Goal: Information Seeking & Learning: Learn about a topic

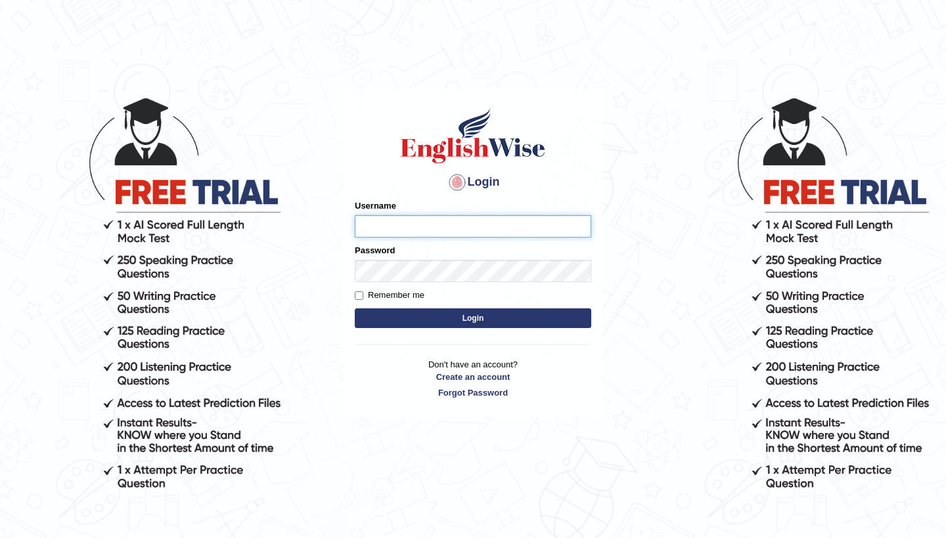
type input "NicolasD"
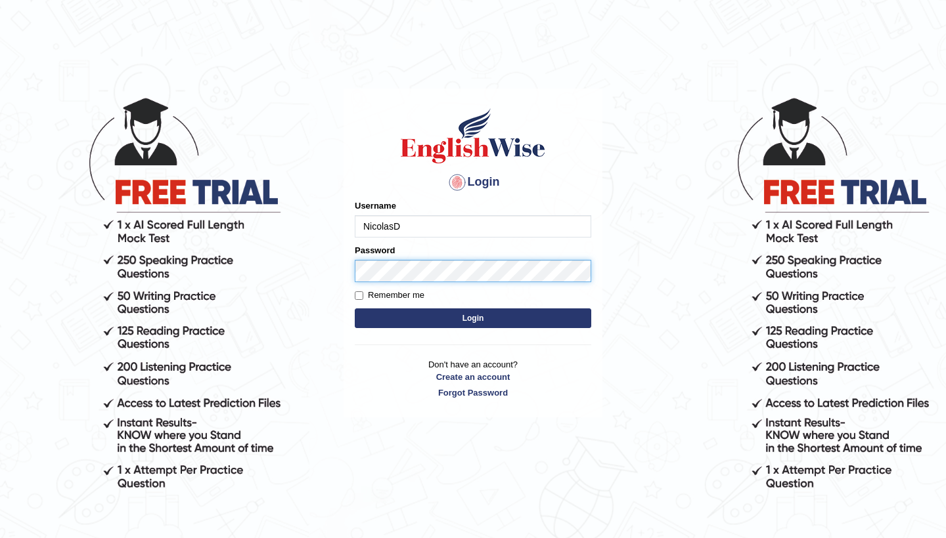
click at [473, 318] on button "Login" at bounding box center [473, 319] width 236 height 20
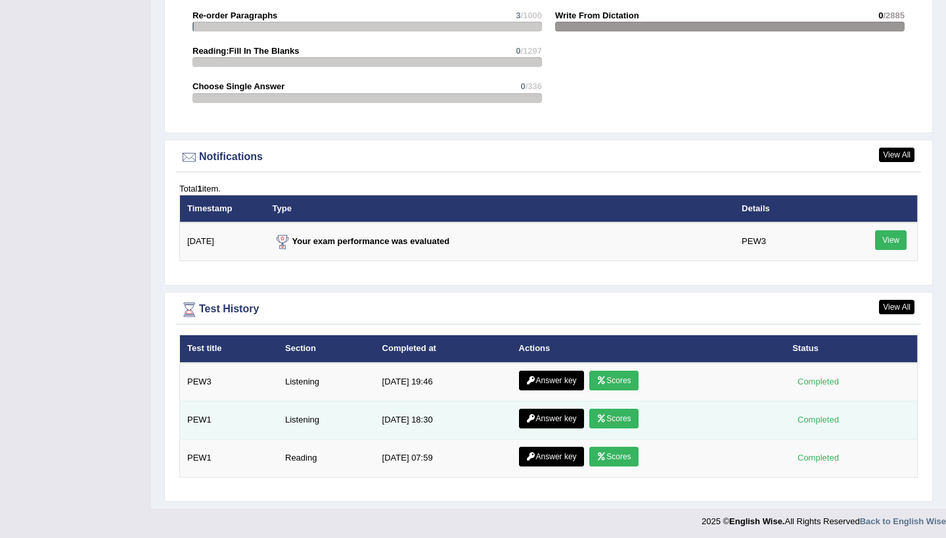
scroll to position [1548, 0]
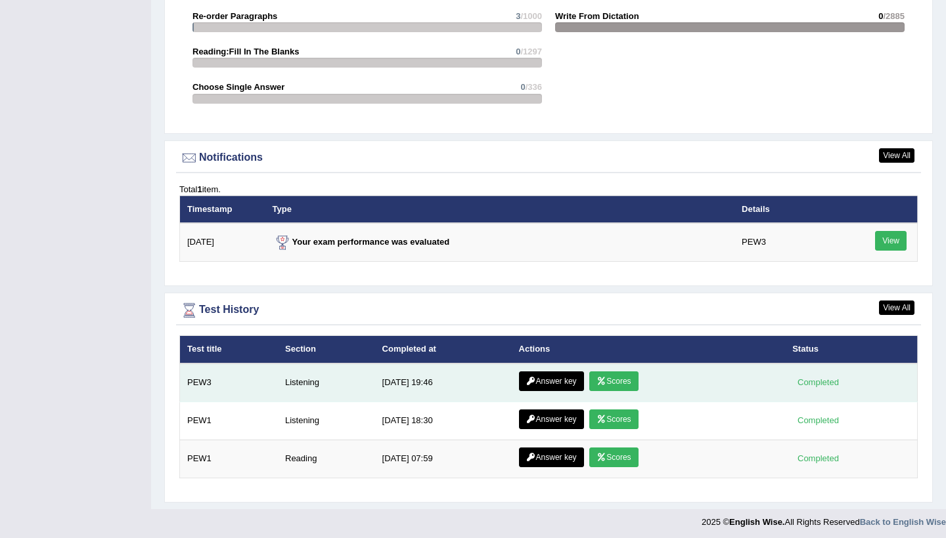
click at [568, 378] on link "Answer key" at bounding box center [551, 382] width 65 height 20
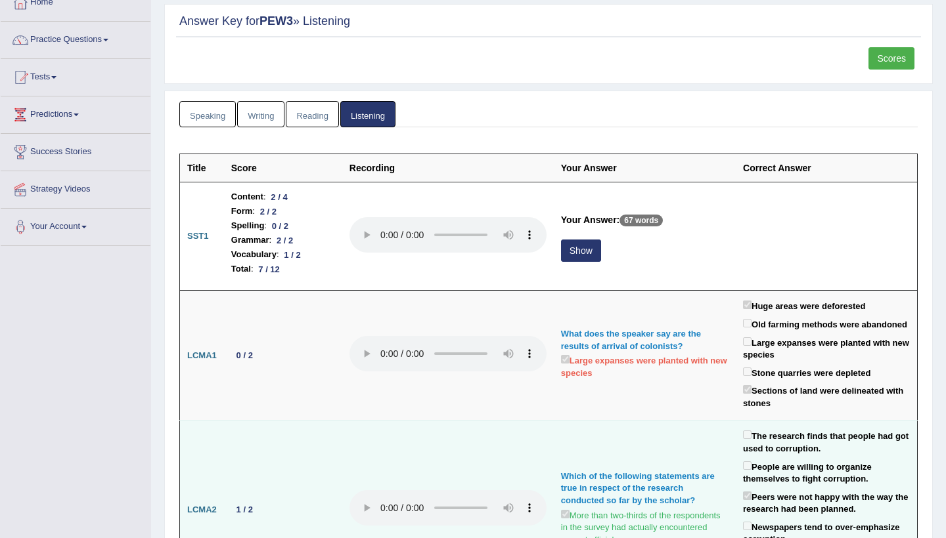
scroll to position [72, 0]
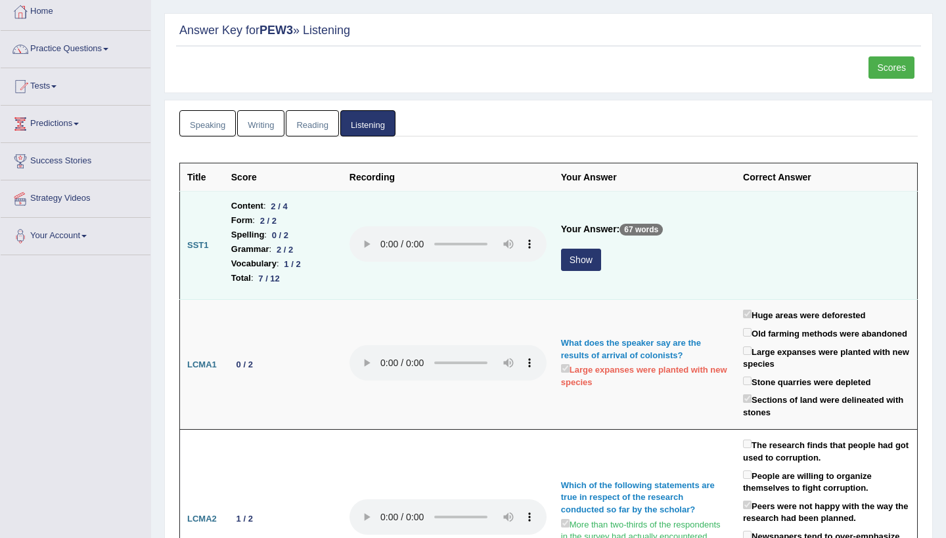
click at [561, 260] on button "Show" at bounding box center [581, 260] width 40 height 22
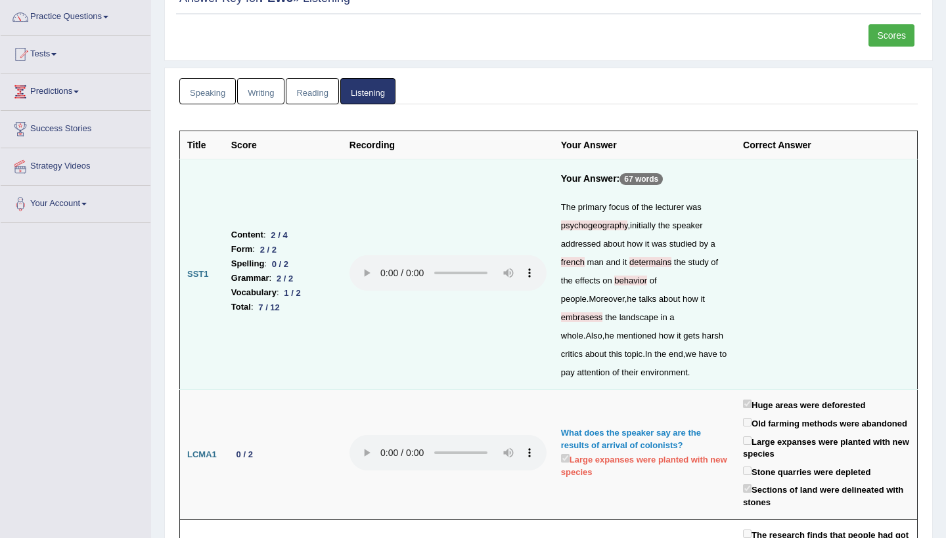
scroll to position [106, 0]
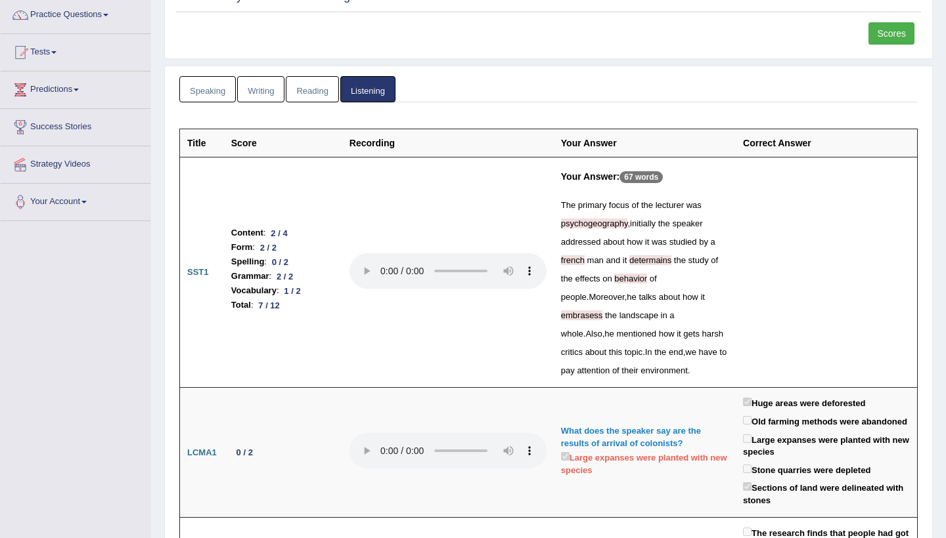
click at [315, 96] on link "Reading" at bounding box center [312, 89] width 53 height 27
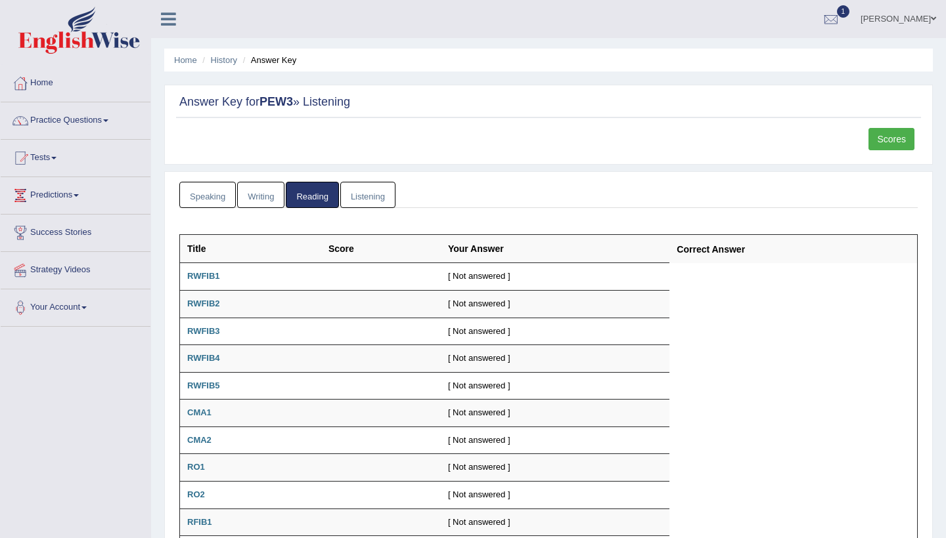
scroll to position [0, 0]
click at [265, 191] on link "Writing" at bounding box center [260, 195] width 47 height 27
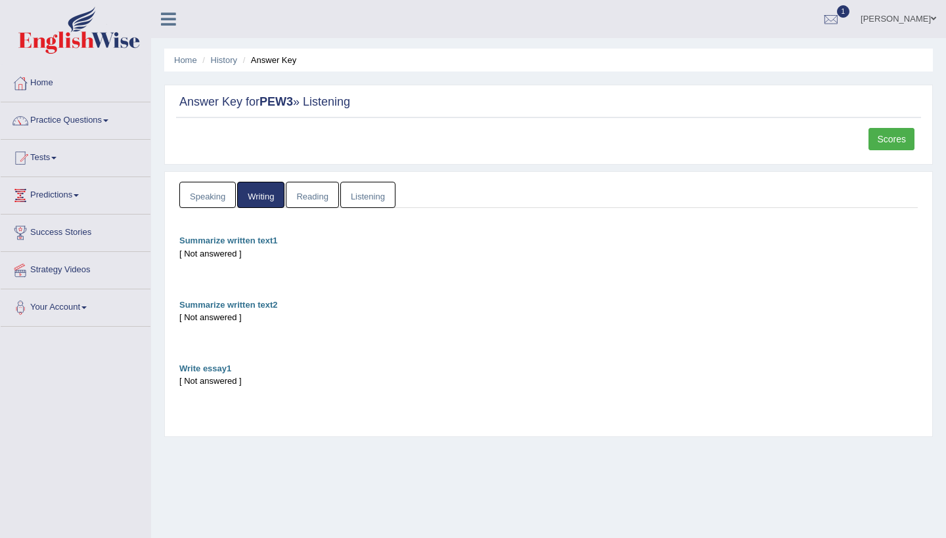
click at [215, 194] on link "Speaking" at bounding box center [207, 195] width 56 height 27
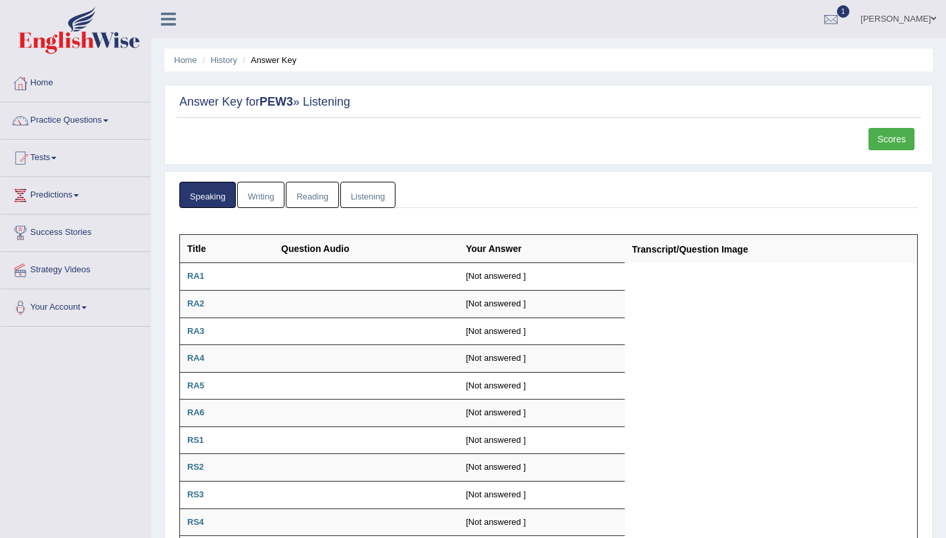
click at [887, 140] on link "Scores" at bounding box center [891, 139] width 46 height 22
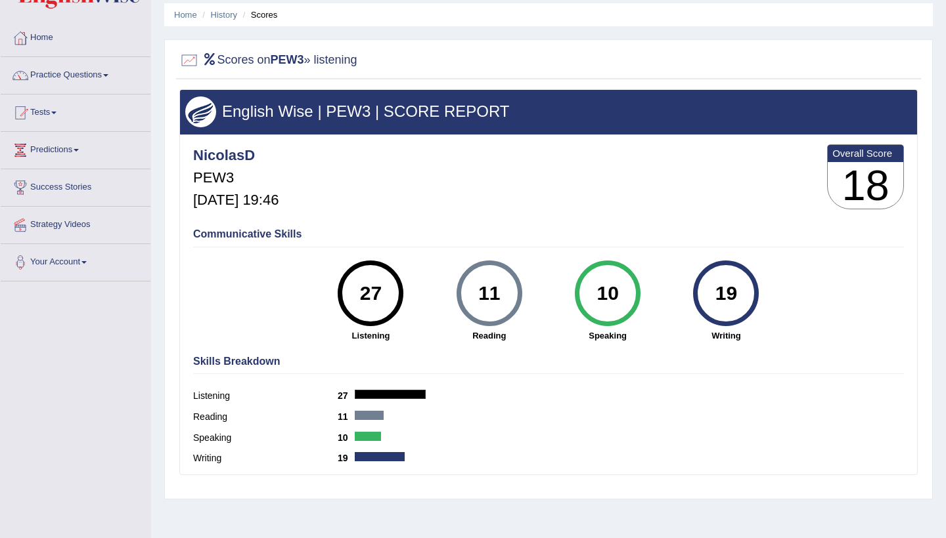
scroll to position [46, 0]
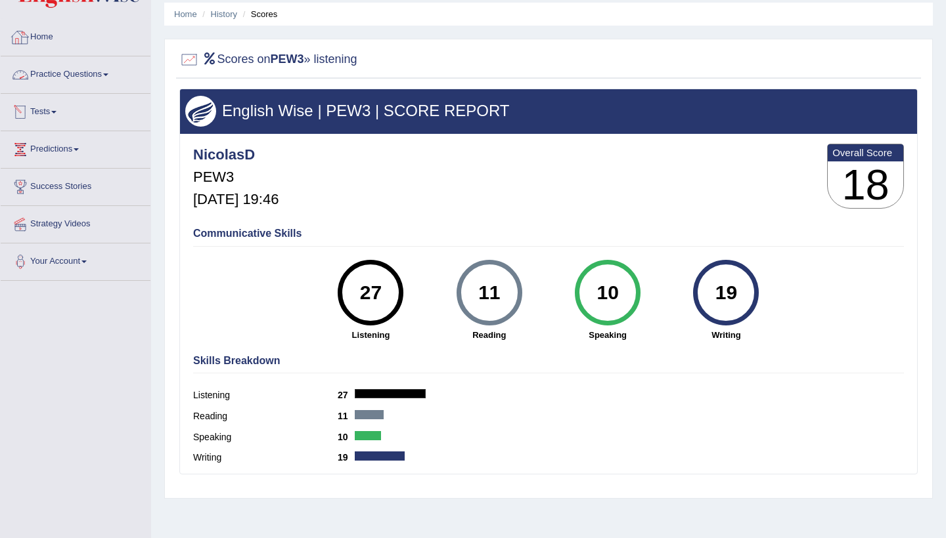
click at [55, 37] on link "Home" at bounding box center [76, 35] width 150 height 33
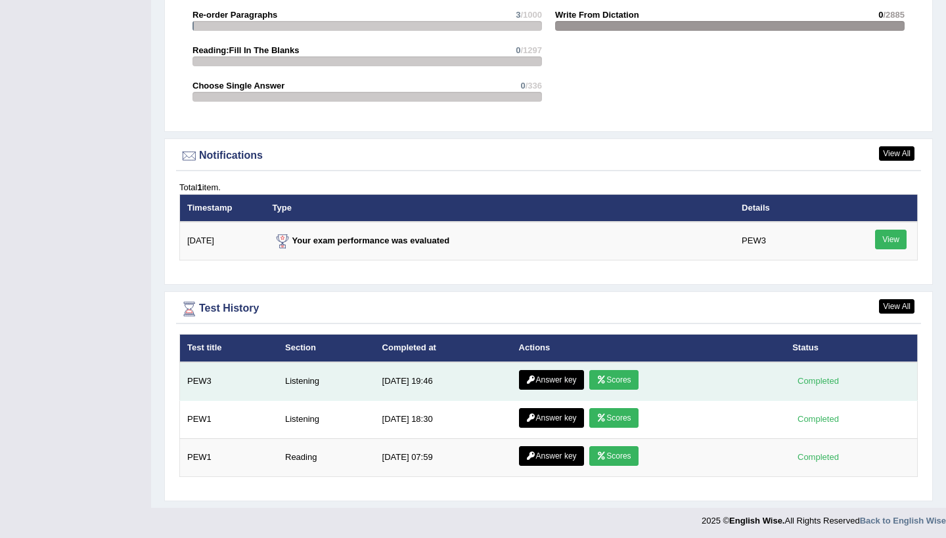
scroll to position [1465, 0]
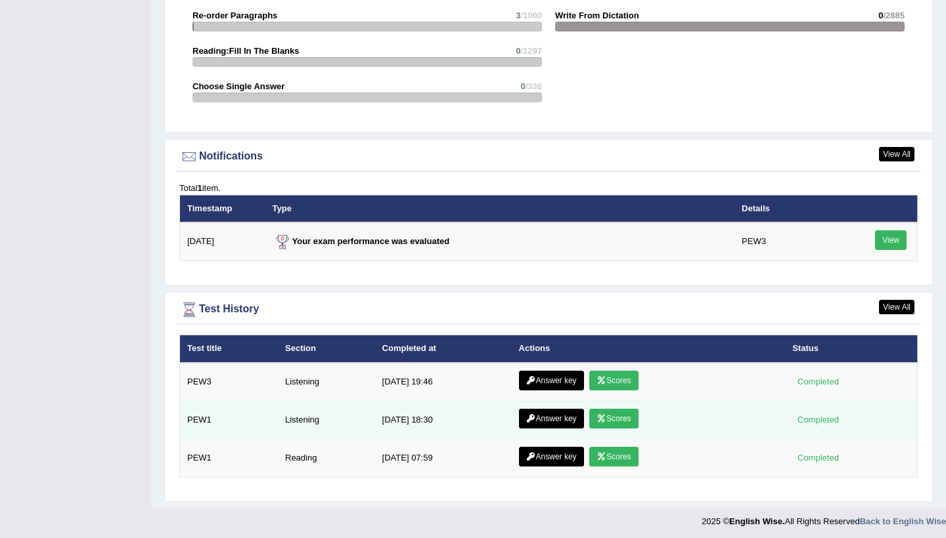
click at [617, 412] on link "Scores" at bounding box center [613, 419] width 49 height 20
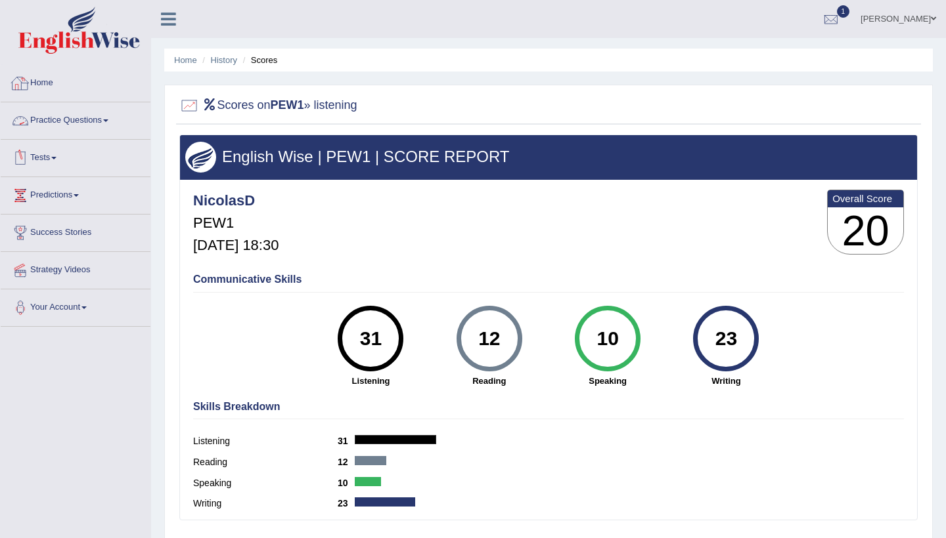
click at [55, 89] on link "Home" at bounding box center [76, 81] width 150 height 33
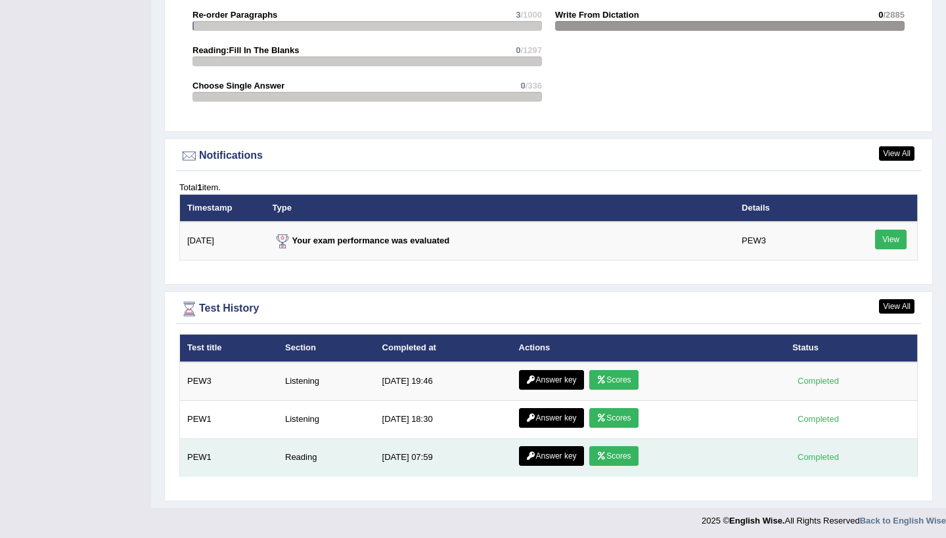
scroll to position [1465, 0]
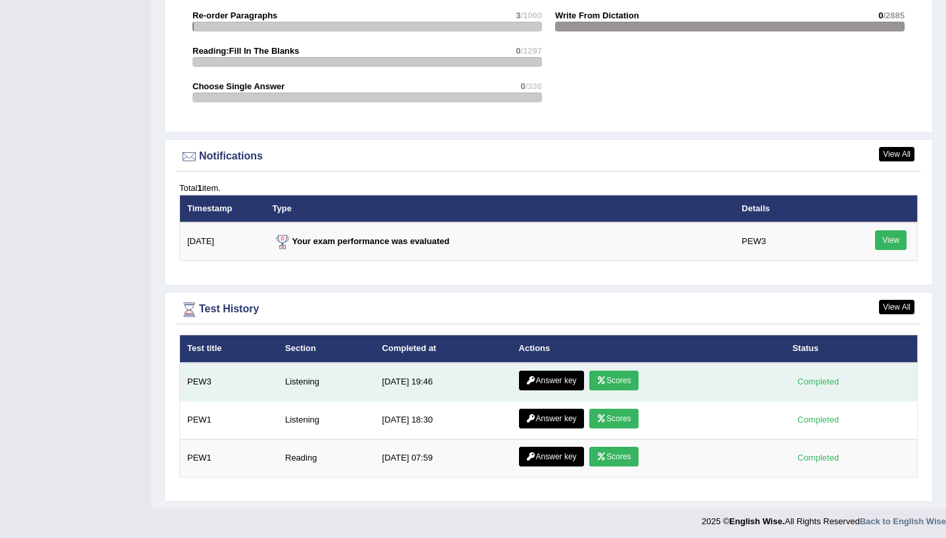
click at [620, 376] on link "Scores" at bounding box center [613, 381] width 49 height 20
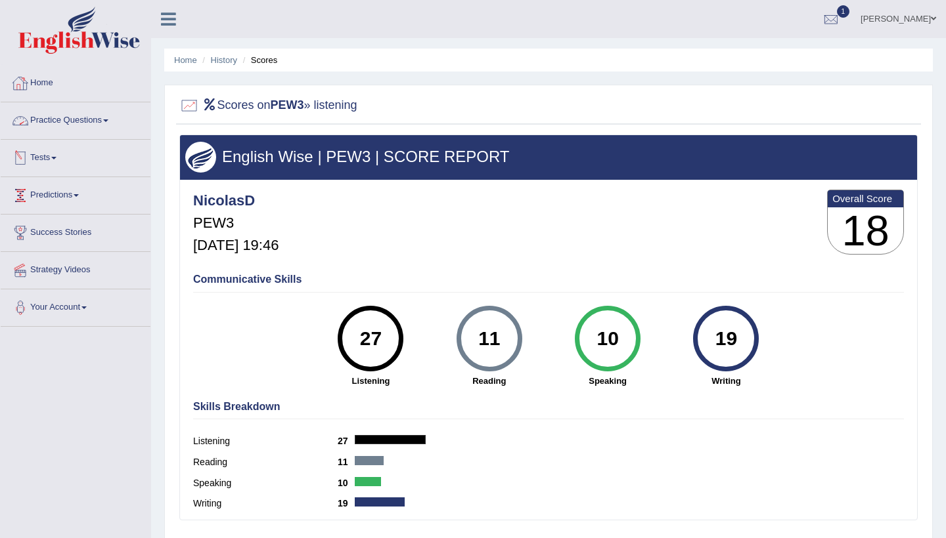
click at [53, 87] on link "Home" at bounding box center [76, 81] width 150 height 33
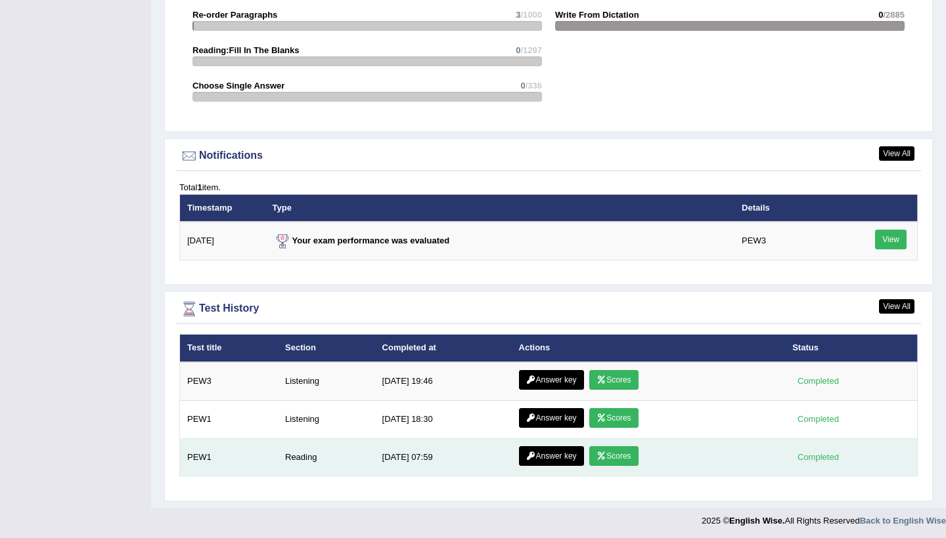
scroll to position [1465, 0]
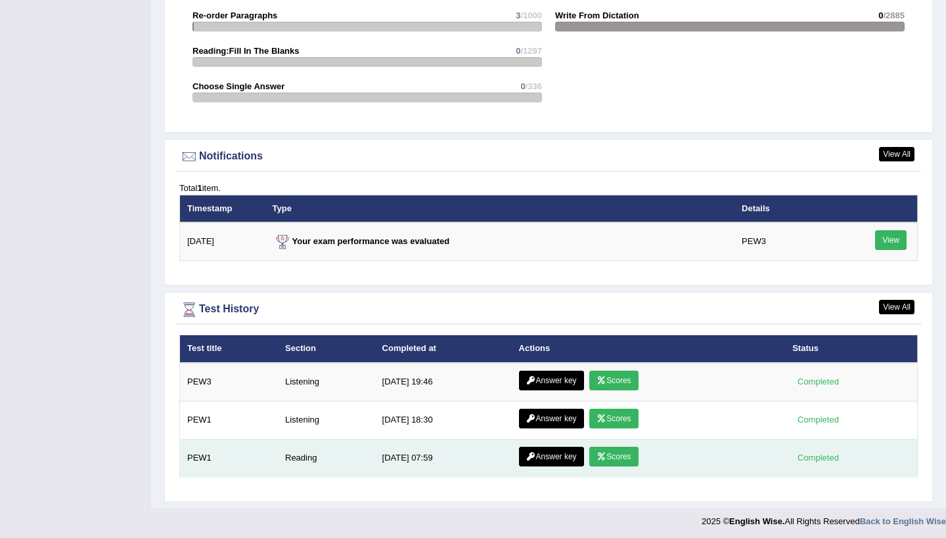
click at [611, 458] on link "Scores" at bounding box center [613, 457] width 49 height 20
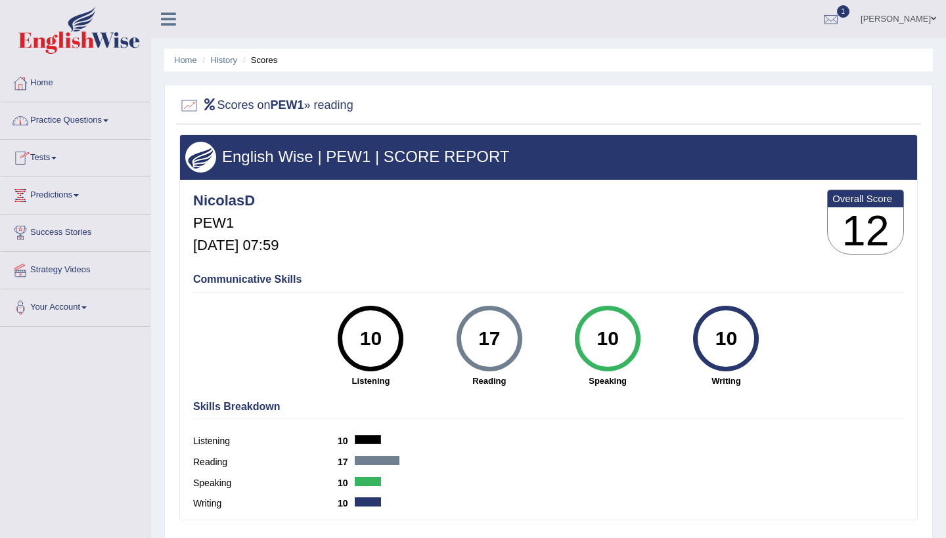
click at [48, 79] on link "Home" at bounding box center [76, 81] width 150 height 33
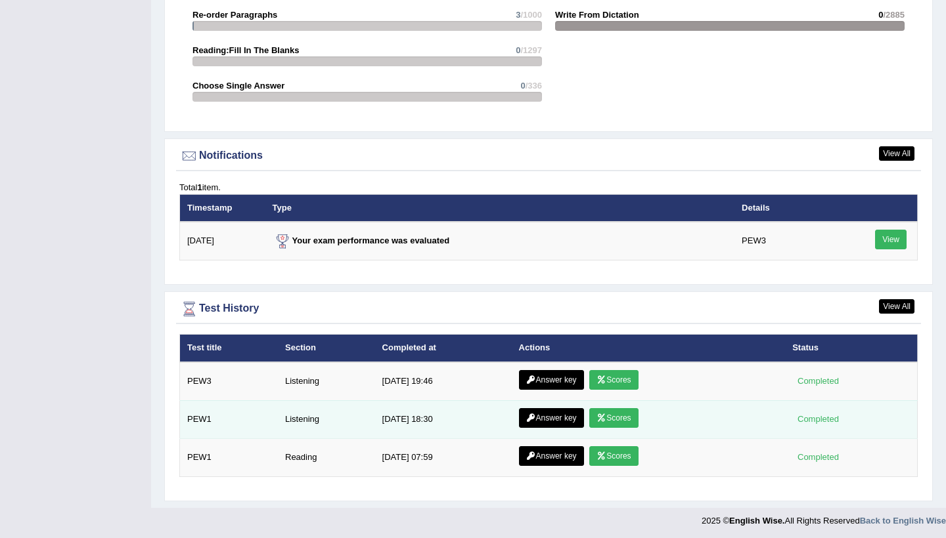
scroll to position [1465, 0]
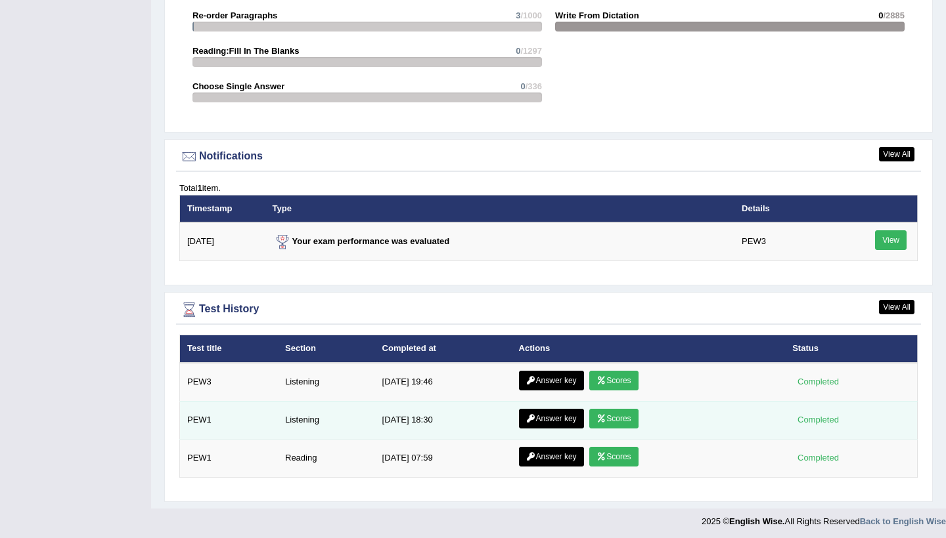
click at [606, 412] on link "Scores" at bounding box center [613, 419] width 49 height 20
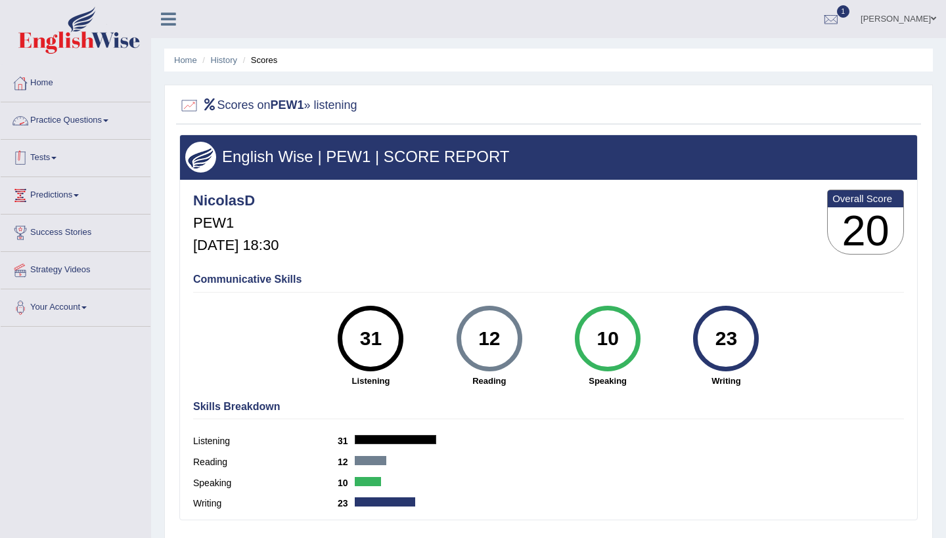
click at [42, 151] on link "Tests" at bounding box center [76, 156] width 150 height 33
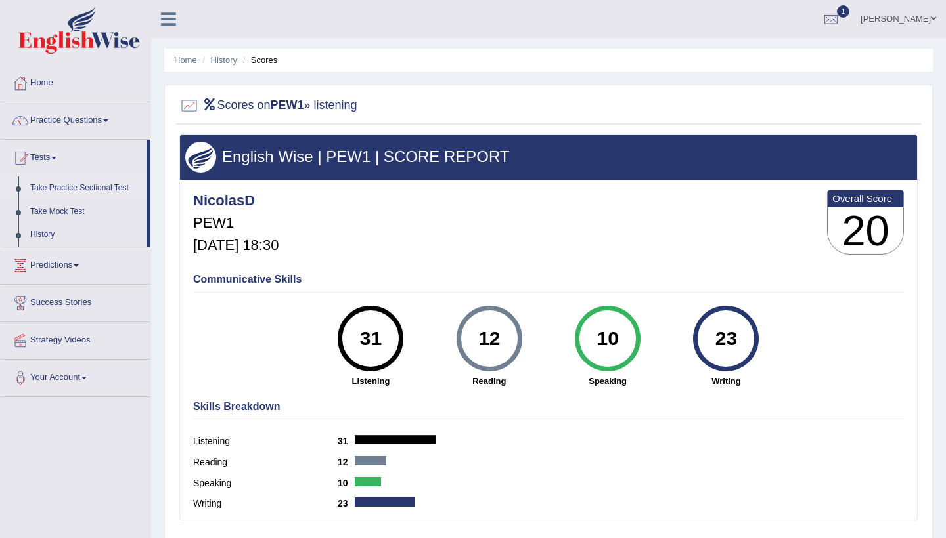
click at [75, 185] on link "Take Practice Sectional Test" at bounding box center [85, 189] width 123 height 24
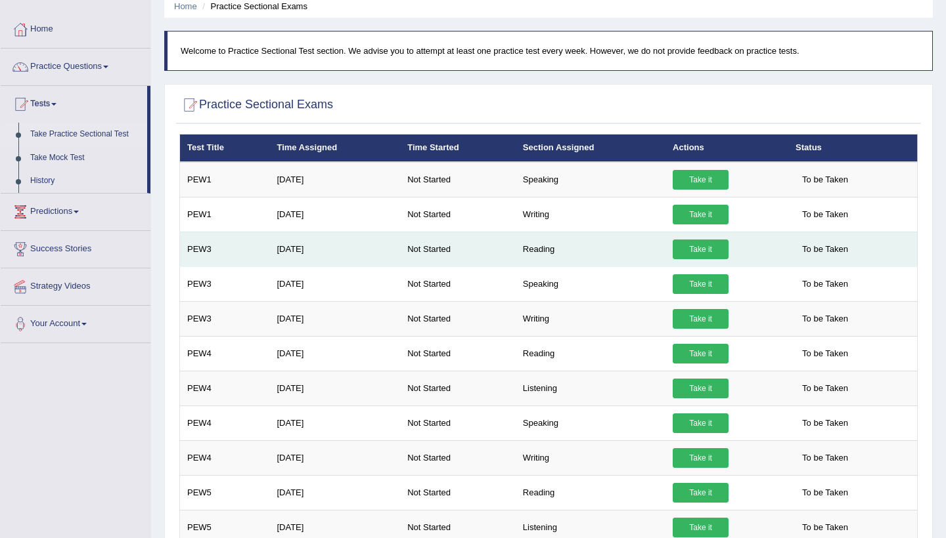
scroll to position [62, 0]
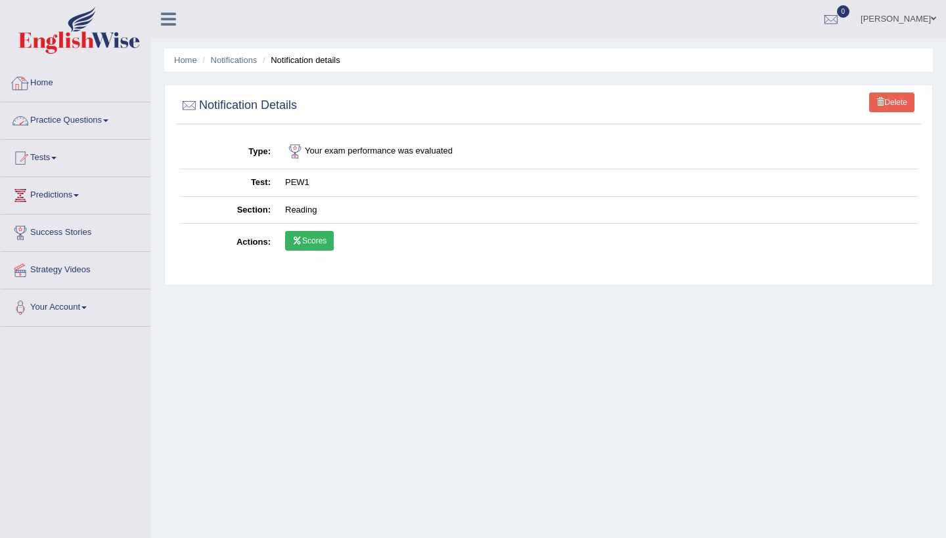
click at [51, 91] on link "Home" at bounding box center [76, 81] width 150 height 33
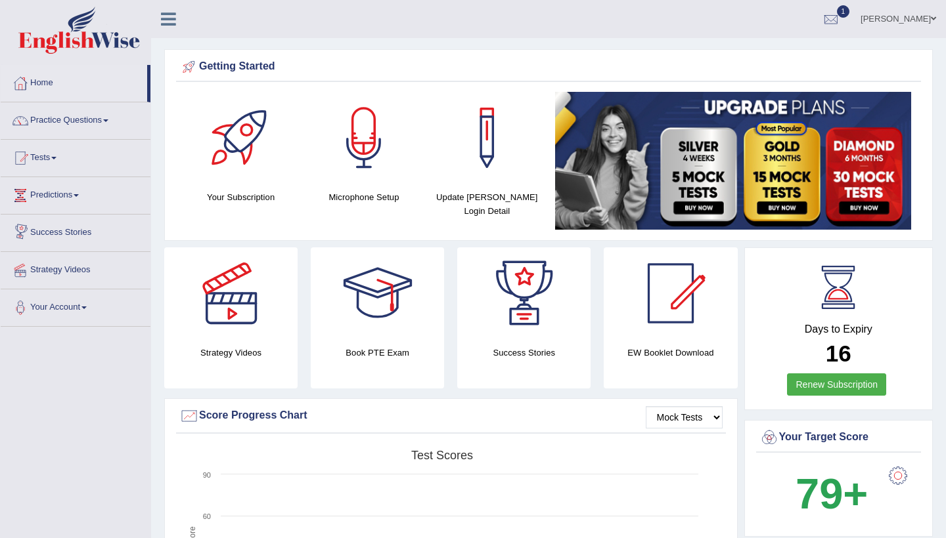
click at [78, 192] on link "Predictions" at bounding box center [76, 193] width 150 height 33
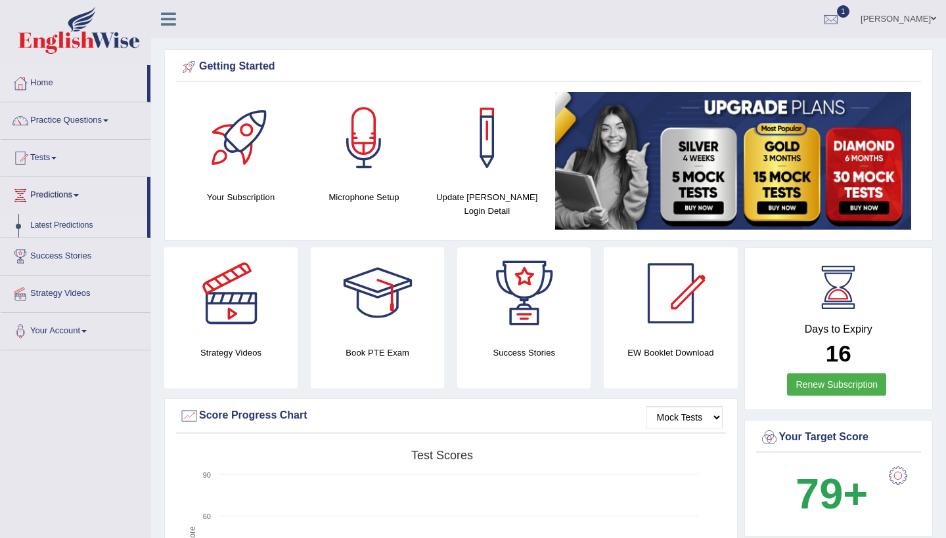
click at [82, 229] on link "Latest Predictions" at bounding box center [85, 226] width 123 height 24
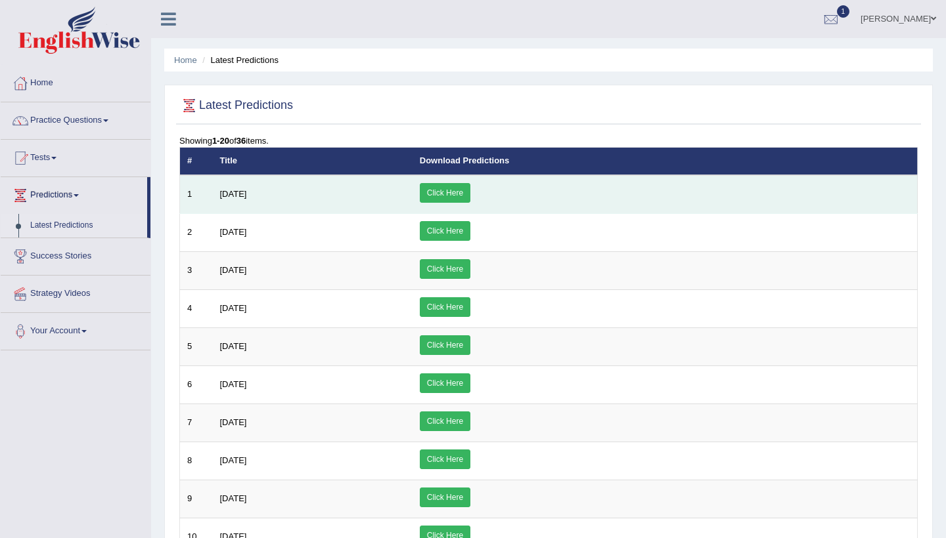
click at [470, 194] on link "Click Here" at bounding box center [445, 193] width 51 height 20
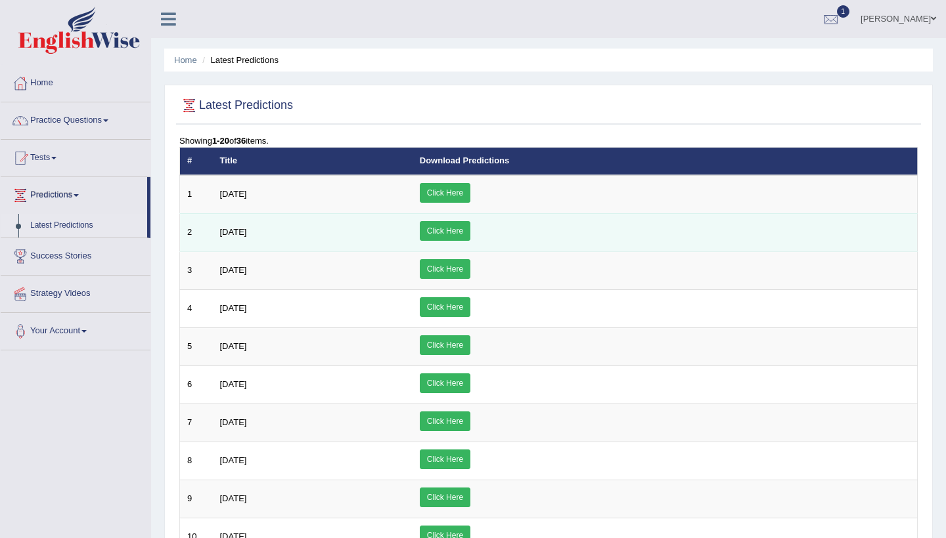
click at [291, 233] on td "July 2025" at bounding box center [313, 232] width 200 height 38
click at [470, 230] on link "Click Here" at bounding box center [445, 231] width 51 height 20
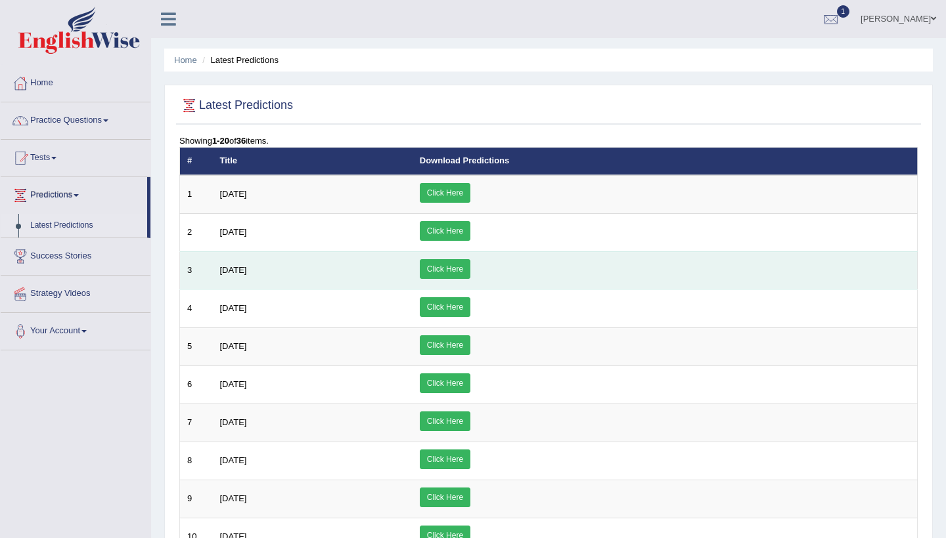
click at [470, 268] on link "Click Here" at bounding box center [445, 269] width 51 height 20
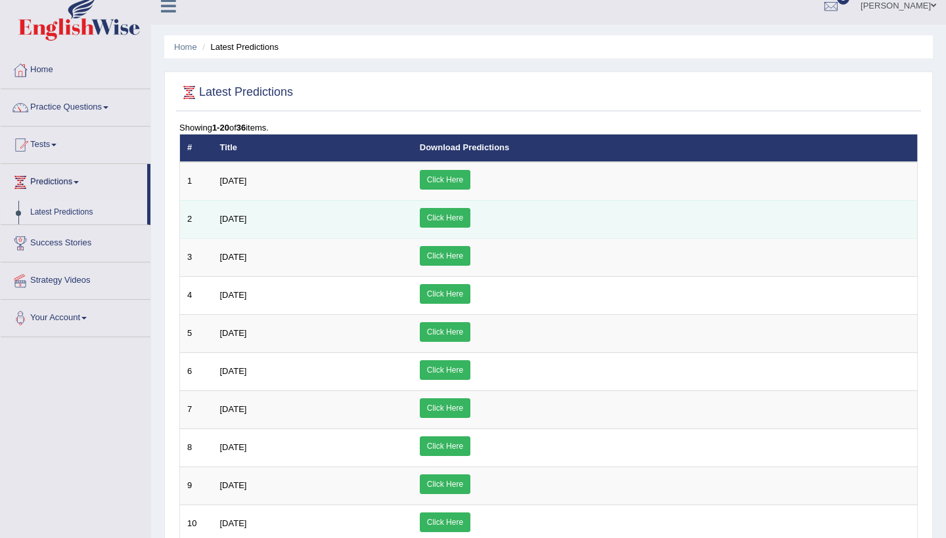
scroll to position [13, 0]
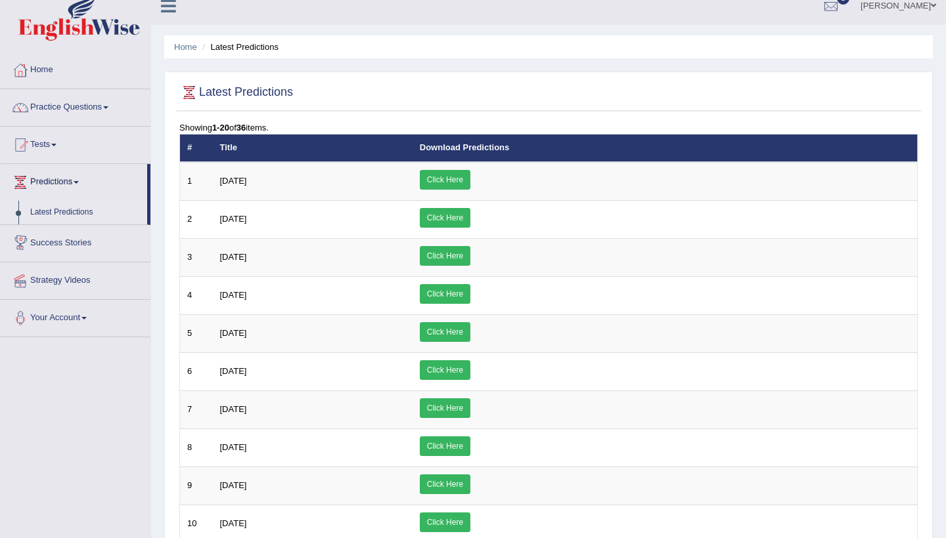
click at [79, 244] on link "Success Stories" at bounding box center [76, 241] width 150 height 33
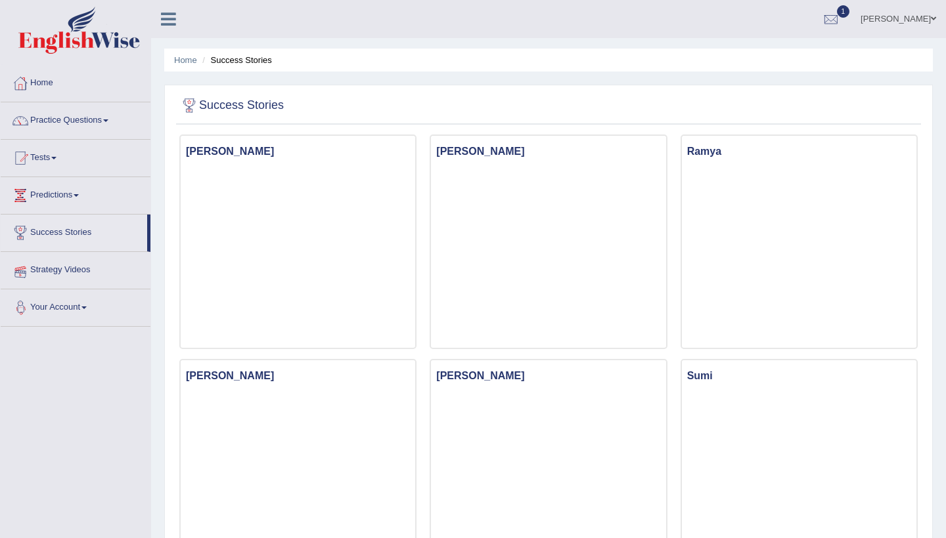
drag, startPoint x: 0, startPoint y: 0, endPoint x: 83, endPoint y: 271, distance: 282.9
click at [83, 271] on link "Strategy Videos" at bounding box center [76, 268] width 150 height 33
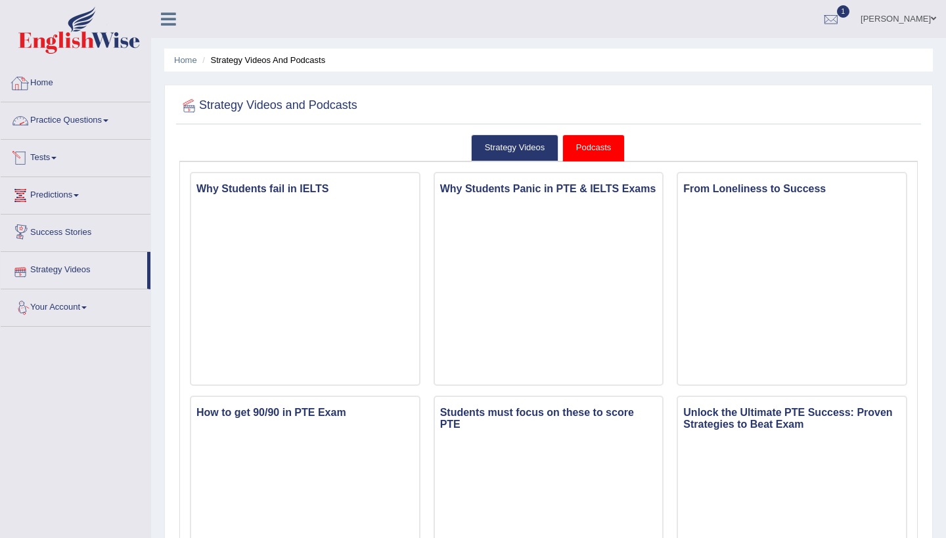
click at [50, 78] on link "Home" at bounding box center [76, 81] width 150 height 33
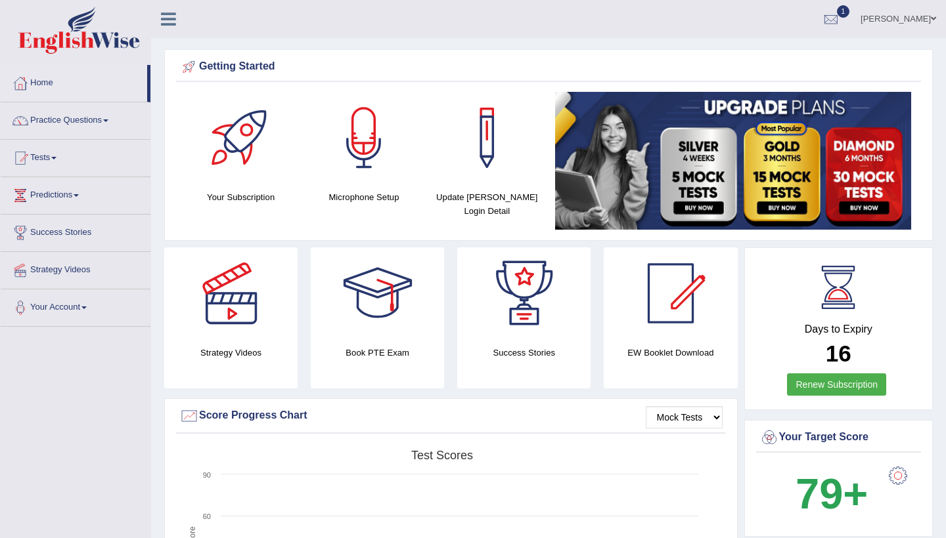
click at [494, 156] on div at bounding box center [487, 138] width 92 height 92
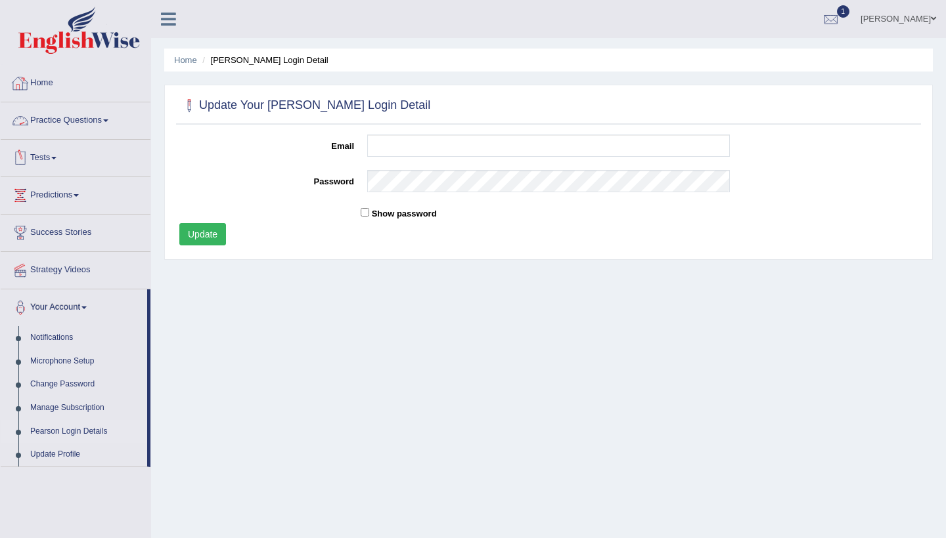
click at [45, 85] on link "Home" at bounding box center [76, 81] width 150 height 33
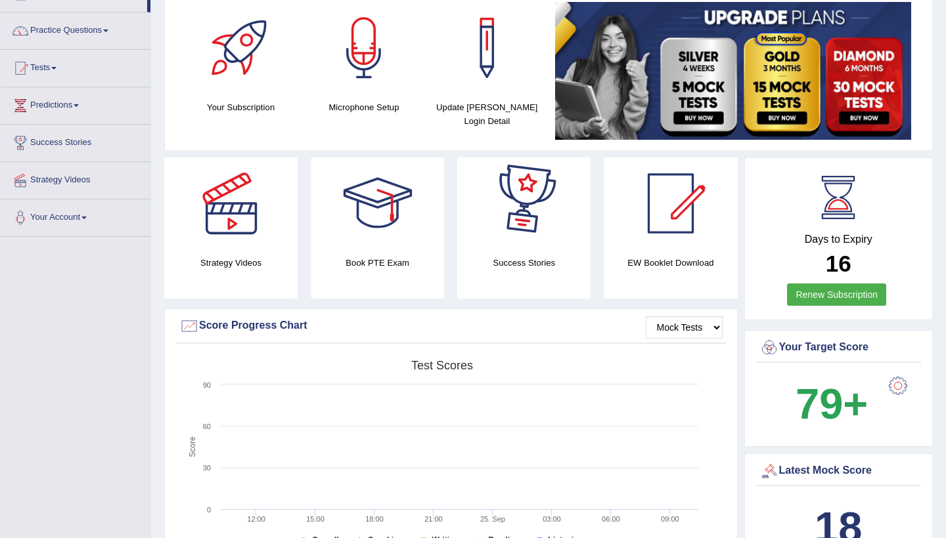
scroll to position [110, 0]
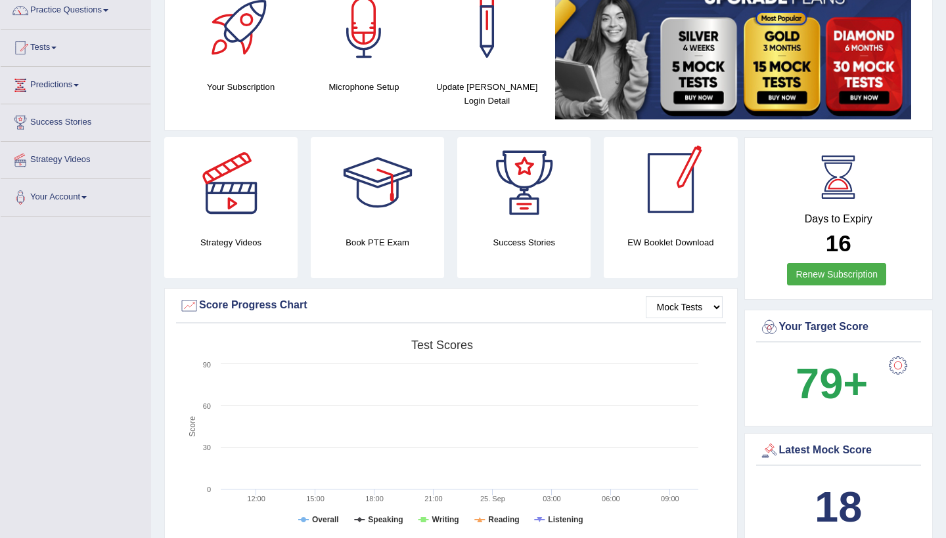
click at [671, 202] on div at bounding box center [671, 183] width 92 height 92
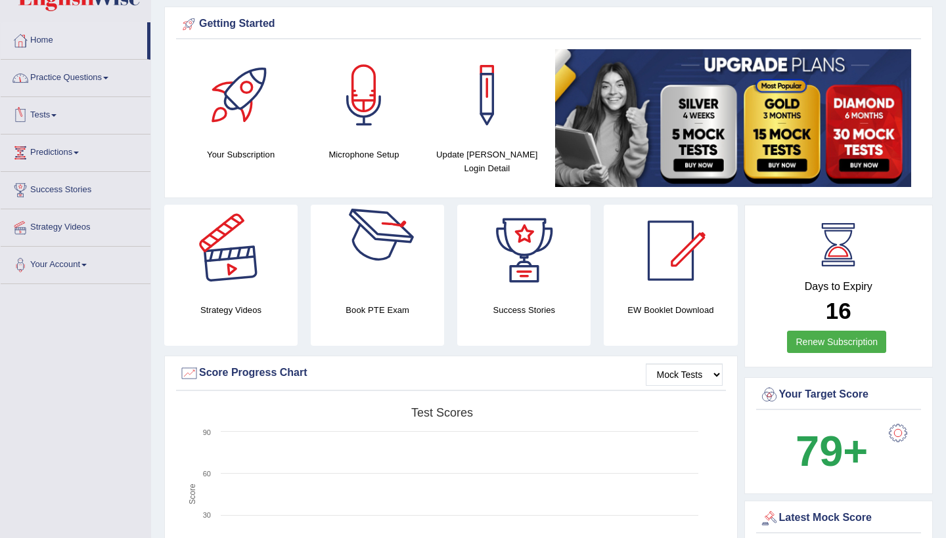
scroll to position [45, 0]
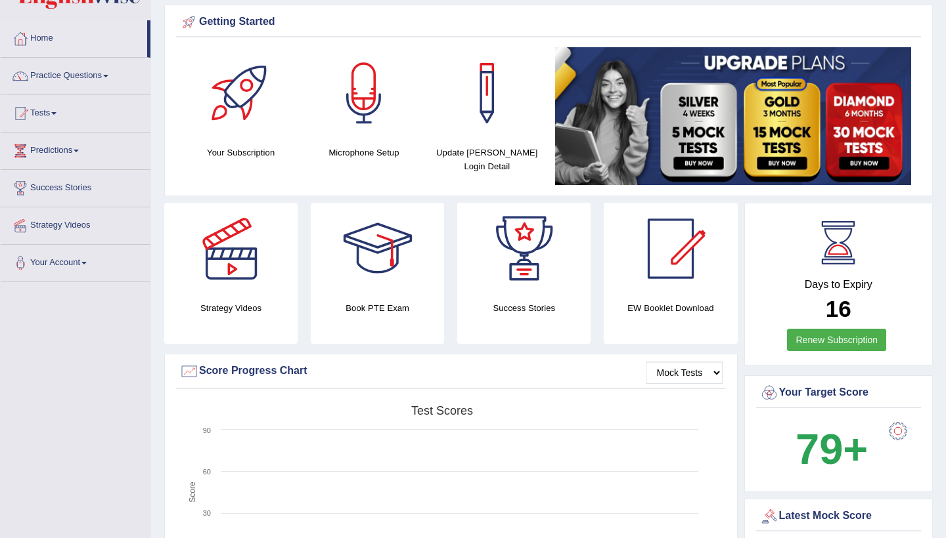
click at [816, 340] on link "Renew Subscription" at bounding box center [836, 340] width 99 height 22
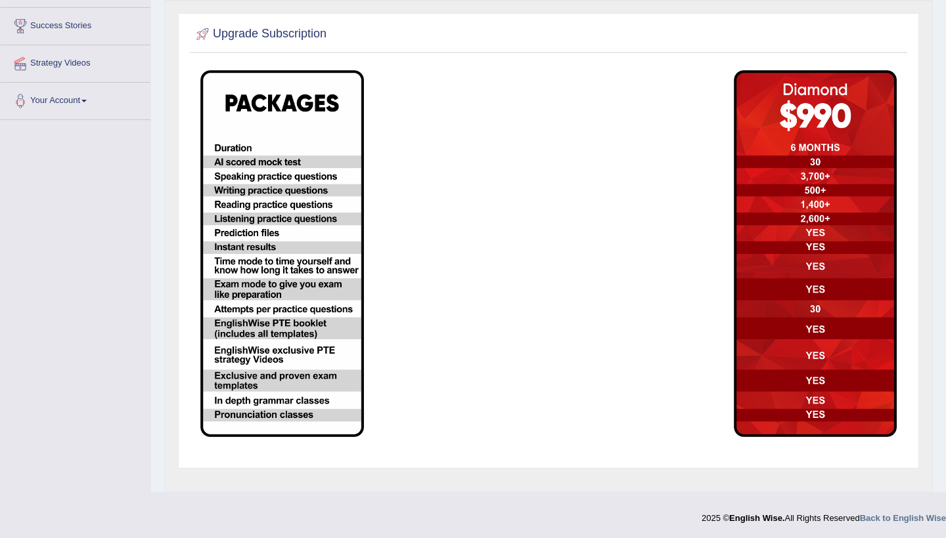
scroll to position [206, 0]
click at [295, 181] on img at bounding box center [282, 254] width 164 height 367
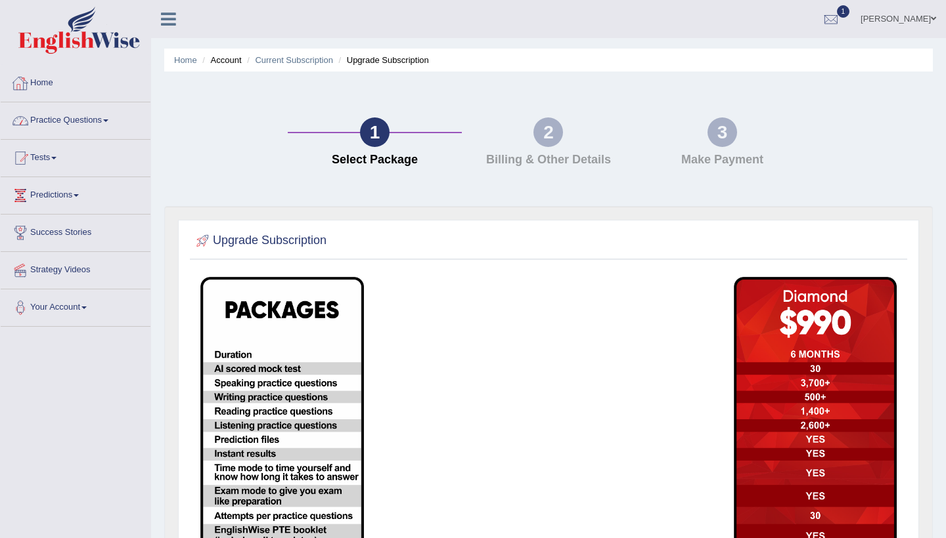
scroll to position [0, 0]
click at [45, 85] on link "Home" at bounding box center [76, 81] width 150 height 33
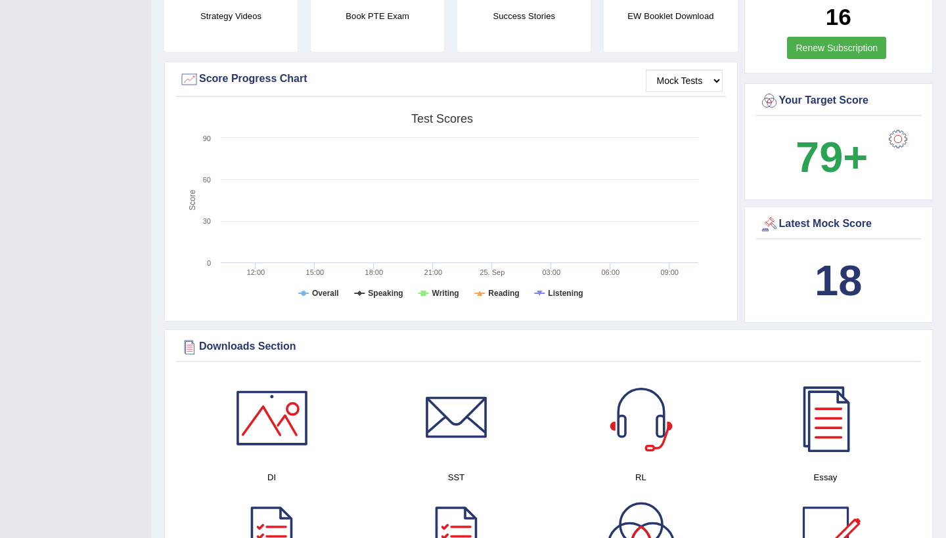
scroll to position [340, 0]
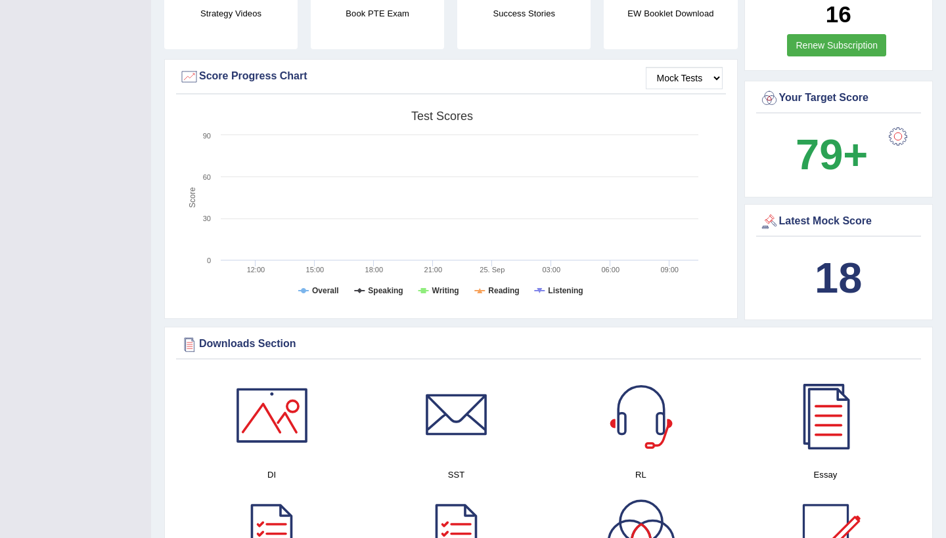
click at [804, 269] on div "18" at bounding box center [838, 278] width 159 height 63
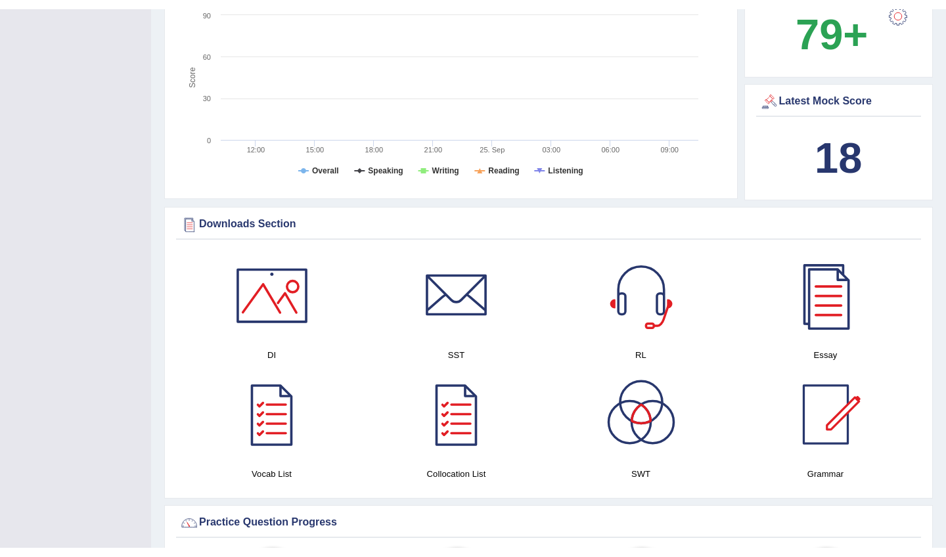
scroll to position [474, 0]
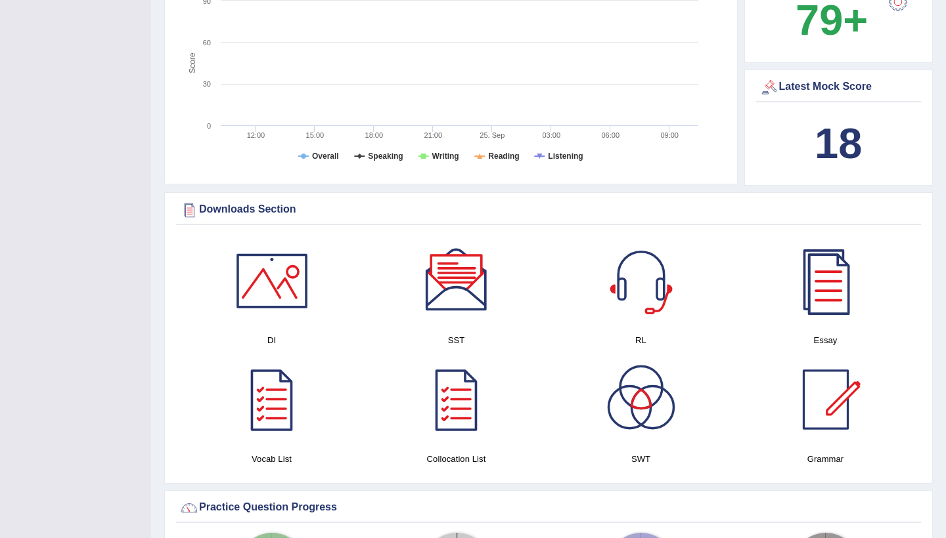
click at [631, 291] on div at bounding box center [641, 281] width 92 height 92
click at [281, 280] on div at bounding box center [272, 281] width 92 height 92
click at [458, 286] on div at bounding box center [456, 281] width 92 height 92
click at [640, 278] on div at bounding box center [641, 281] width 92 height 92
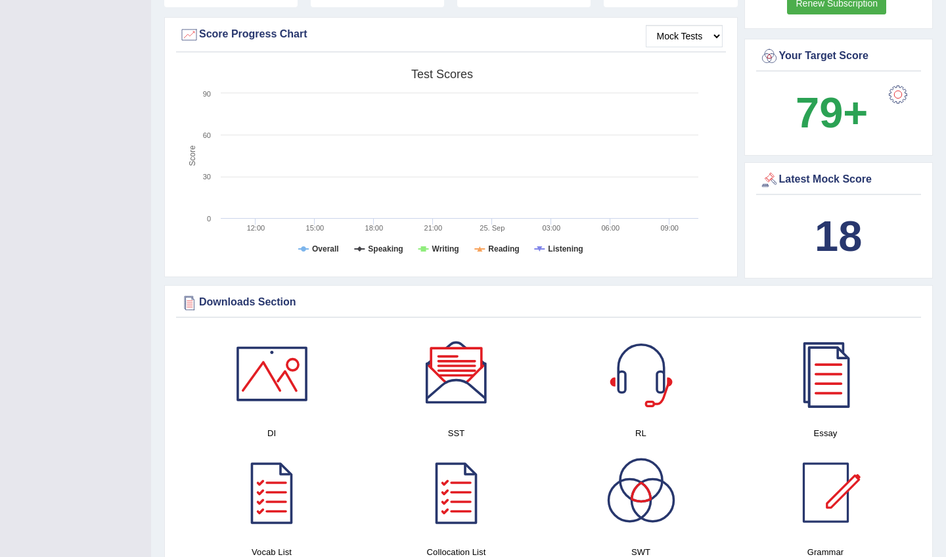
scroll to position [389, 0]
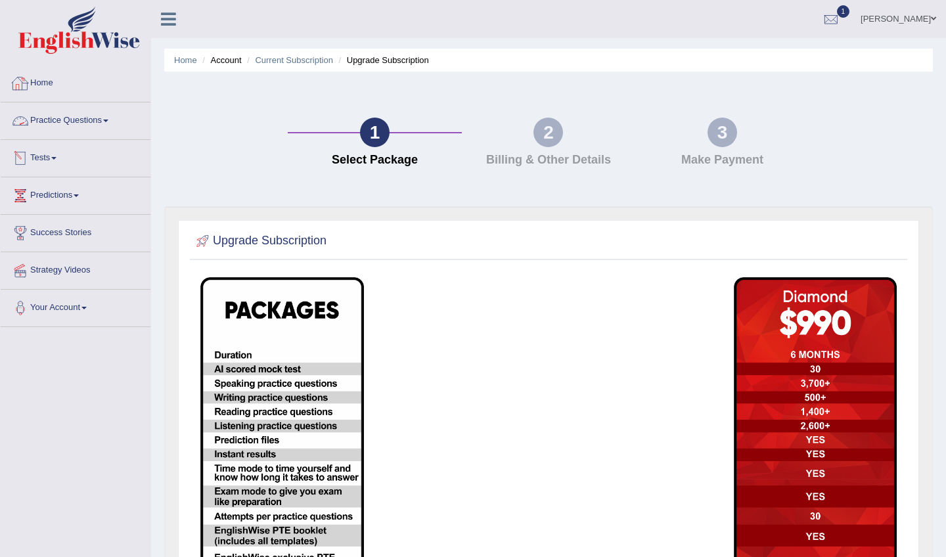
click at [53, 81] on link "Home" at bounding box center [76, 81] width 150 height 33
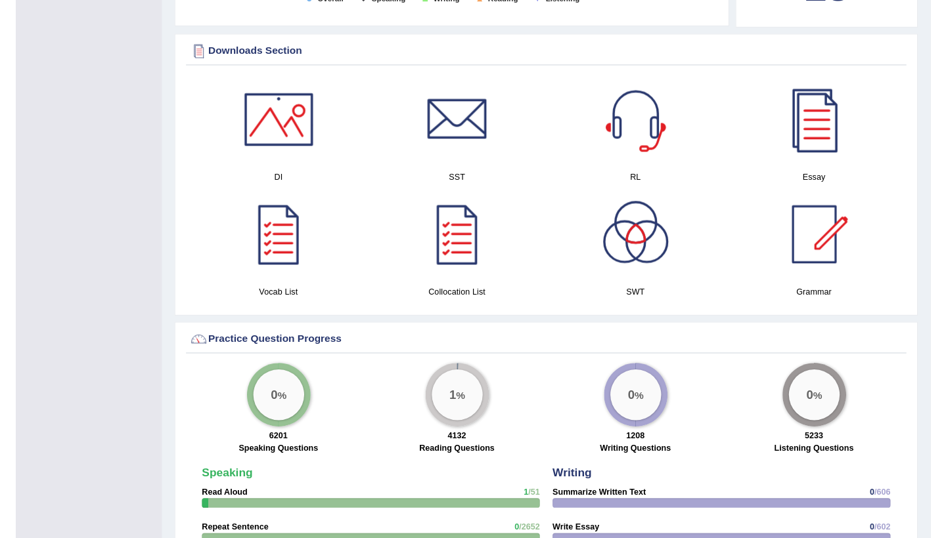
scroll to position [626, 0]
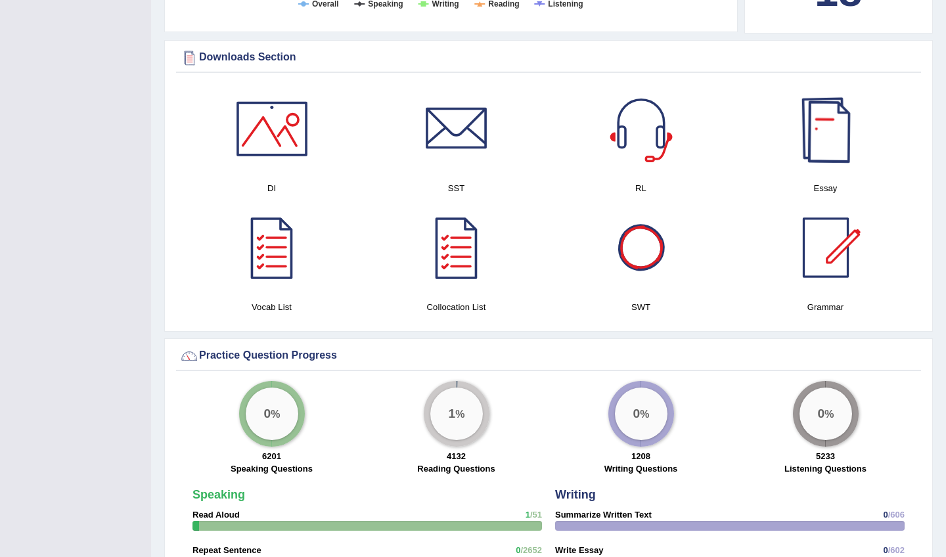
click at [828, 129] on div at bounding box center [825, 129] width 92 height 92
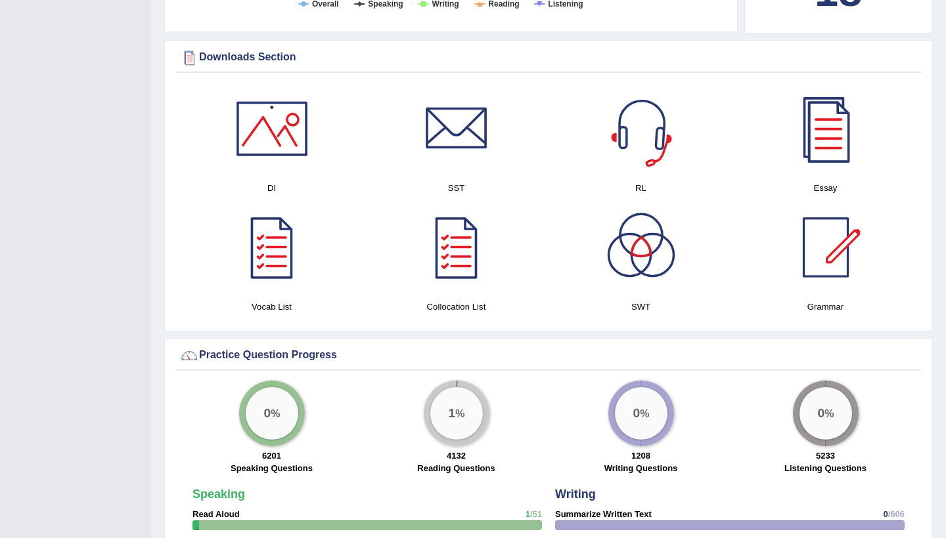
click at [659, 119] on div at bounding box center [641, 129] width 92 height 92
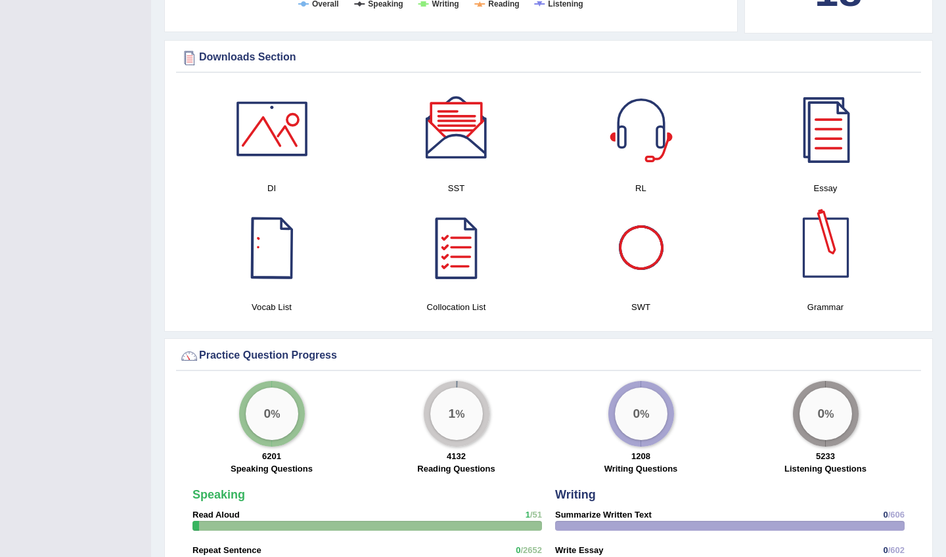
click at [291, 244] on div at bounding box center [272, 248] width 92 height 92
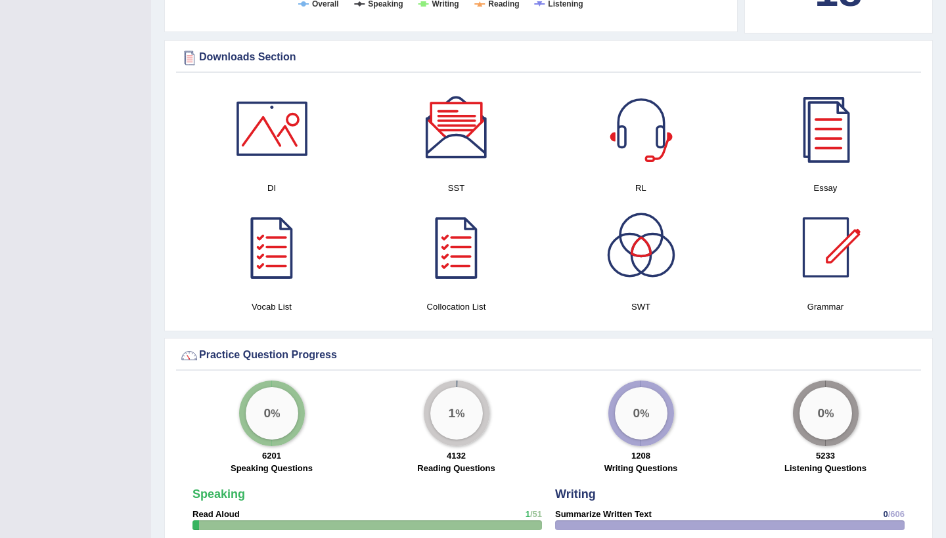
click at [456, 247] on div at bounding box center [456, 248] width 92 height 92
click at [652, 251] on div at bounding box center [641, 248] width 92 height 92
click at [822, 235] on div at bounding box center [825, 248] width 92 height 92
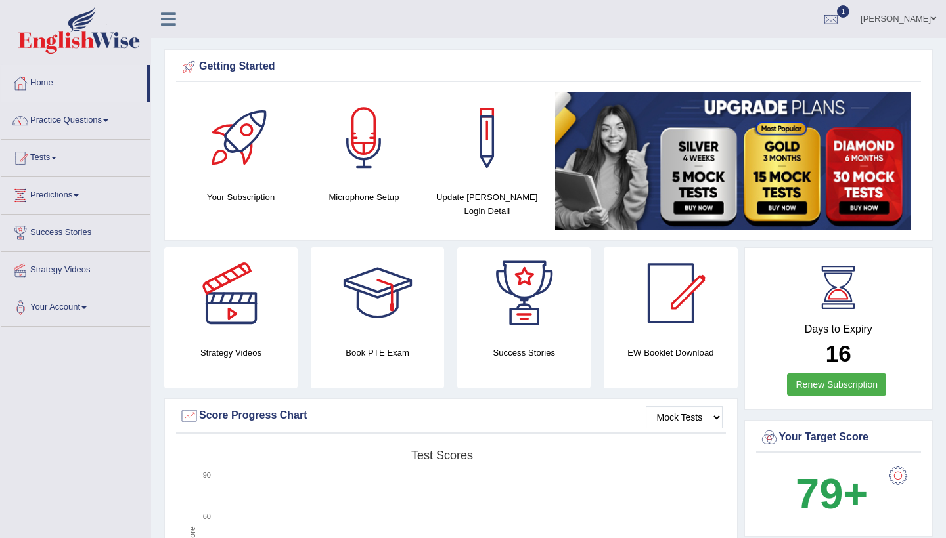
scroll to position [0, 0]
click at [49, 124] on link "Practice Questions" at bounding box center [76, 118] width 150 height 33
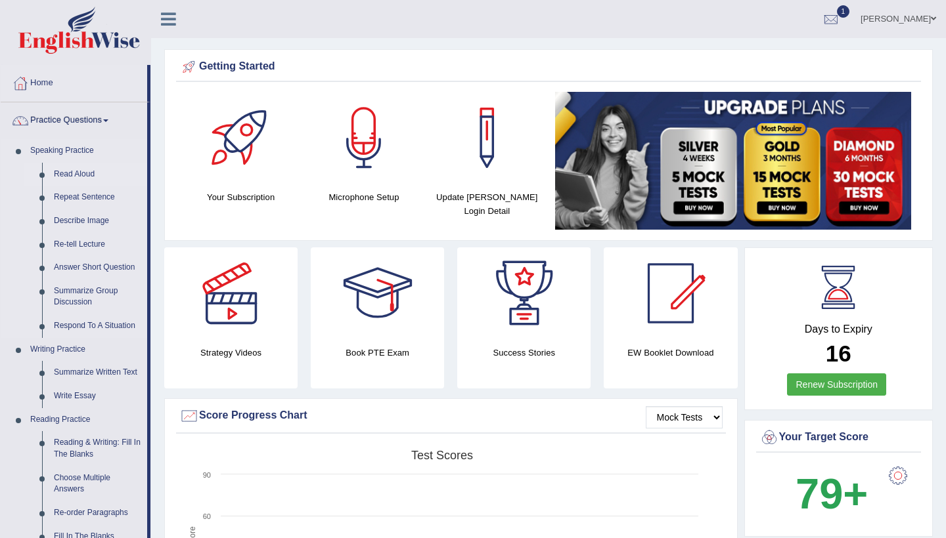
click at [82, 173] on link "Read Aloud" at bounding box center [97, 175] width 99 height 24
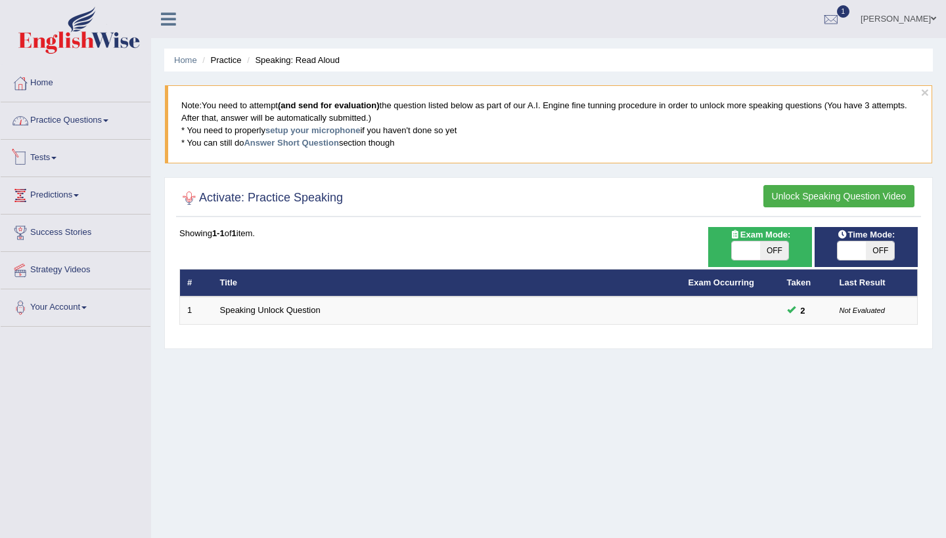
click at [83, 123] on link "Practice Questions" at bounding box center [76, 118] width 150 height 33
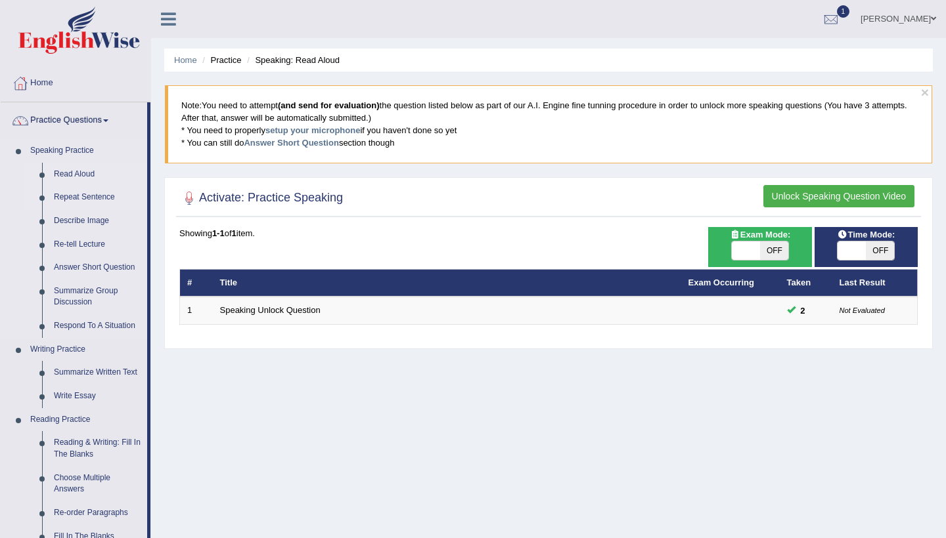
click at [83, 197] on link "Repeat Sentence" at bounding box center [97, 198] width 99 height 24
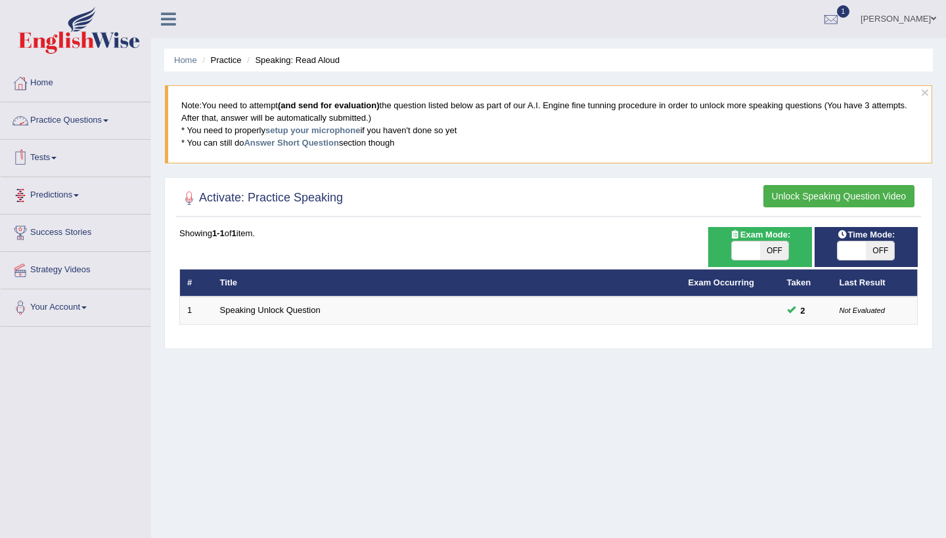
click at [96, 119] on link "Practice Questions" at bounding box center [76, 118] width 150 height 33
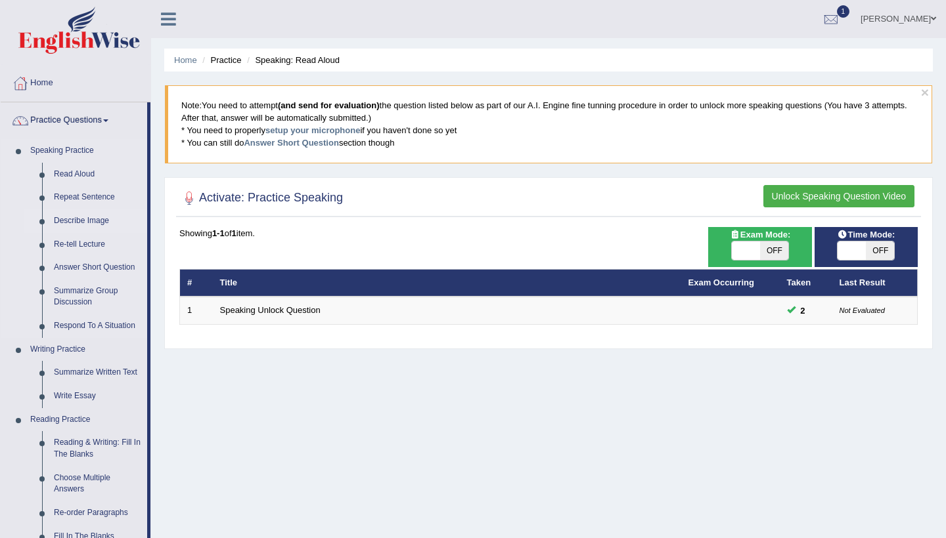
click at [91, 221] on link "Describe Image" at bounding box center [97, 221] width 99 height 24
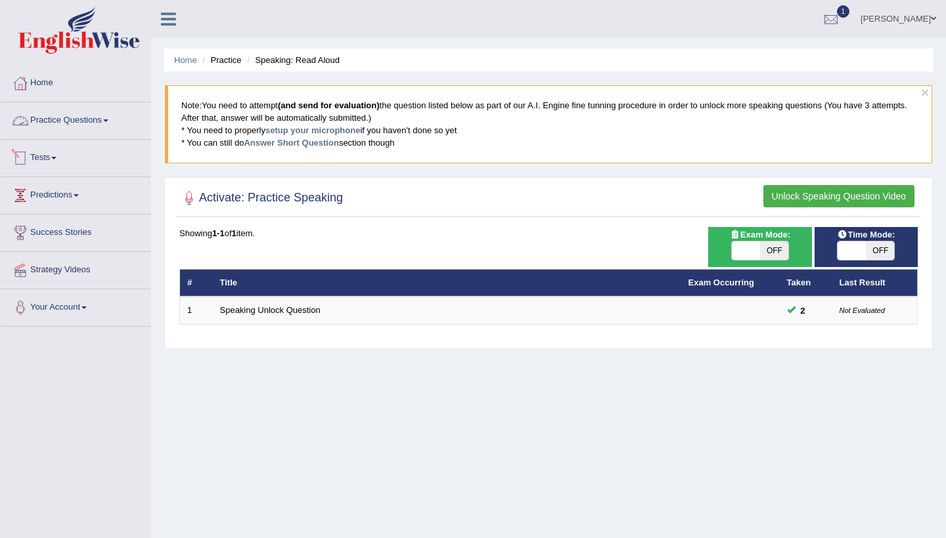
click at [74, 126] on link "Practice Questions" at bounding box center [76, 118] width 150 height 33
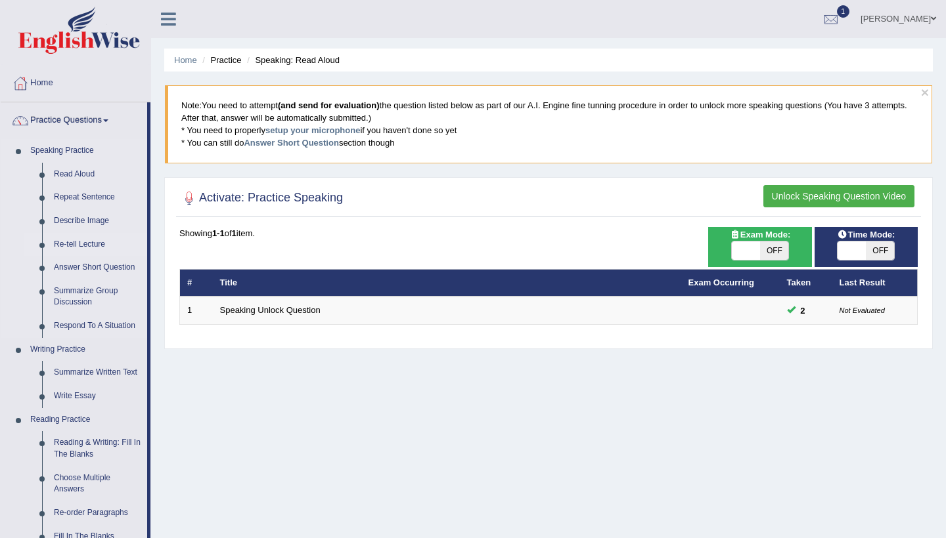
click at [85, 242] on link "Re-tell Lecture" at bounding box center [97, 245] width 99 height 24
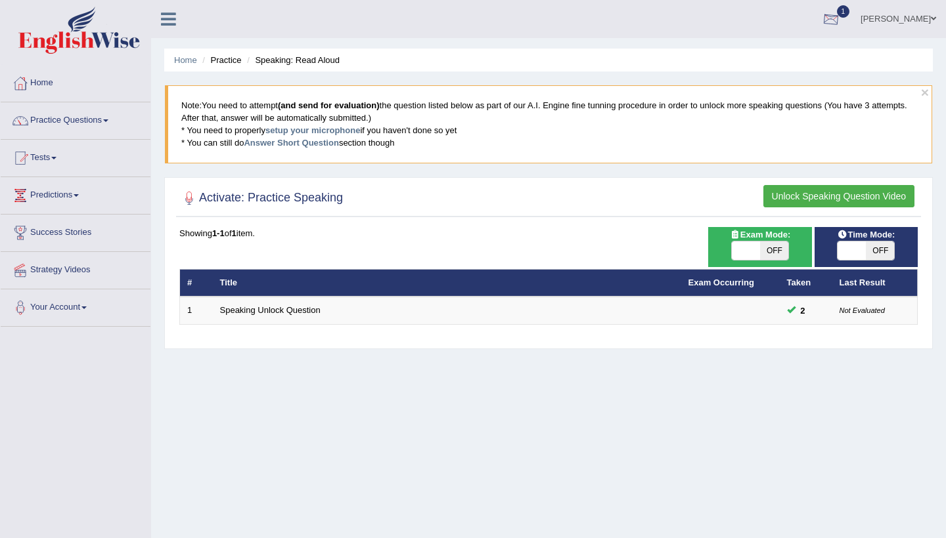
click at [835, 18] on div at bounding box center [831, 20] width 20 height 20
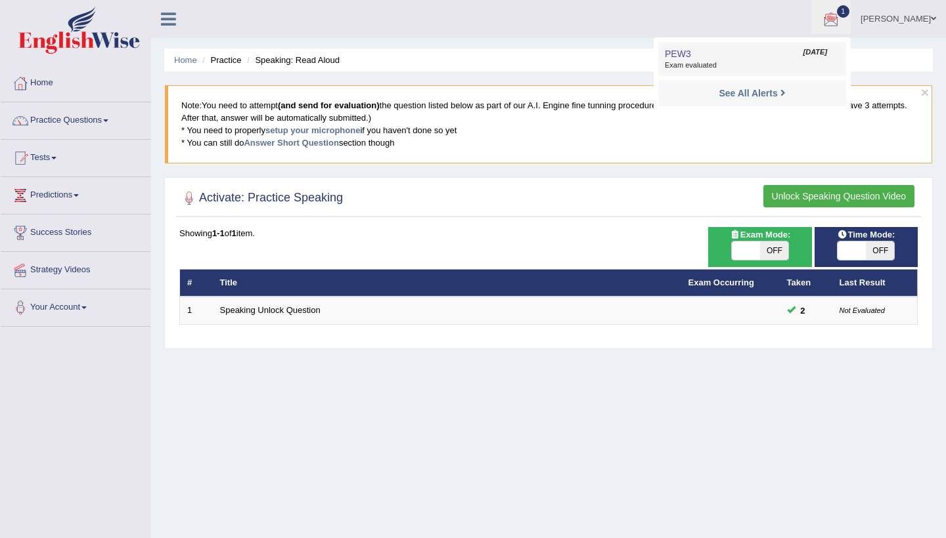
click at [755, 59] on link "PEW3 [DATE] Exam evaluated" at bounding box center [751, 59] width 181 height 28
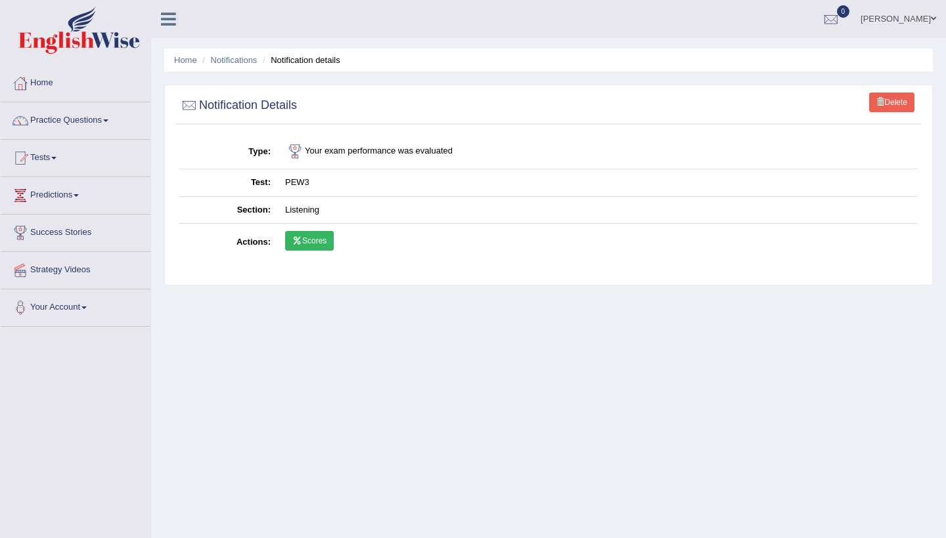
click at [312, 238] on link "Scores" at bounding box center [309, 241] width 49 height 20
click at [30, 85] on div at bounding box center [21, 84] width 20 height 20
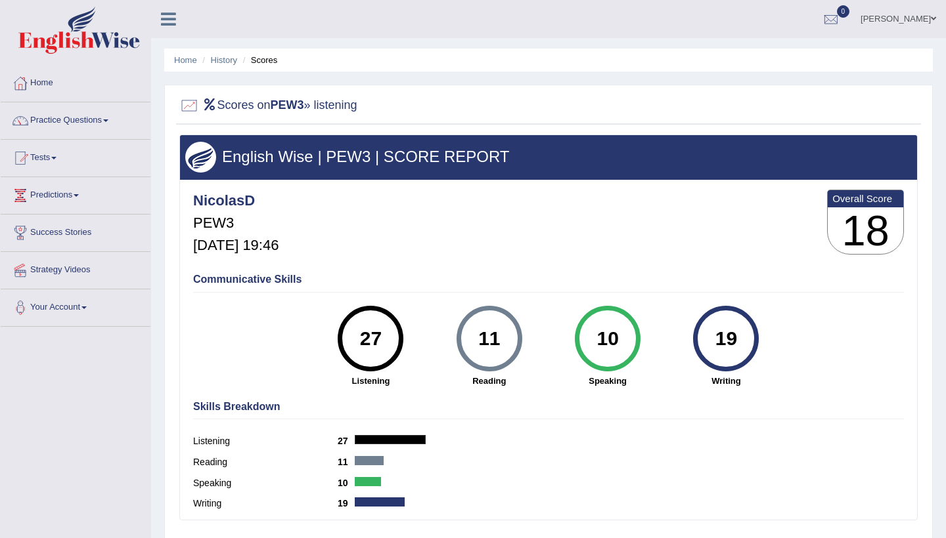
click at [51, 83] on link "Home" at bounding box center [76, 81] width 150 height 33
click at [83, 120] on link "Practice Questions" at bounding box center [76, 118] width 150 height 33
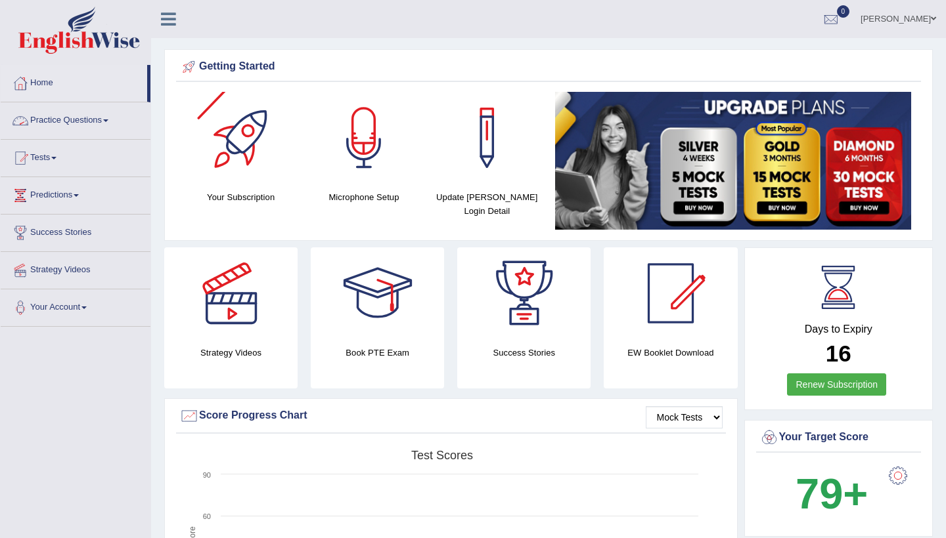
click at [59, 118] on link "Practice Questions" at bounding box center [76, 118] width 150 height 33
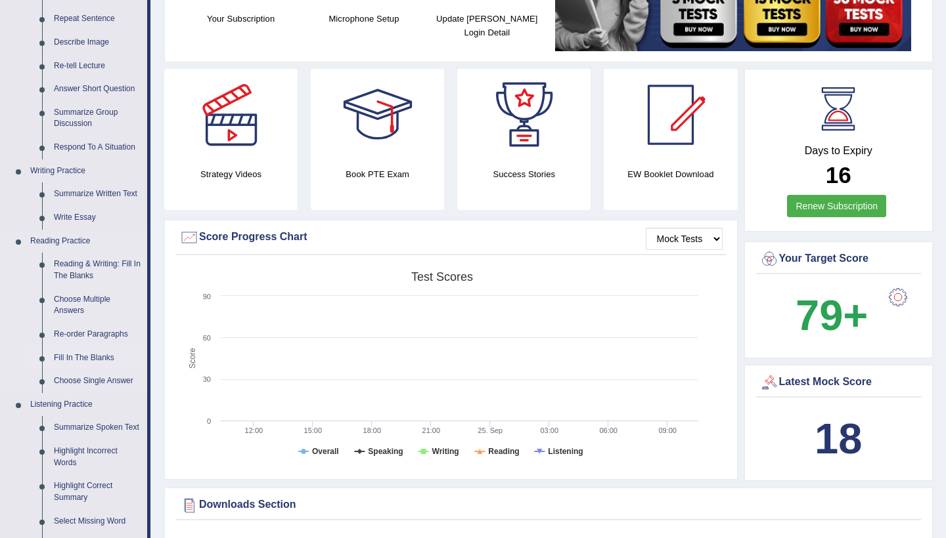
scroll to position [179, 0]
click at [106, 331] on link "Re-order Paragraphs" at bounding box center [97, 334] width 99 height 24
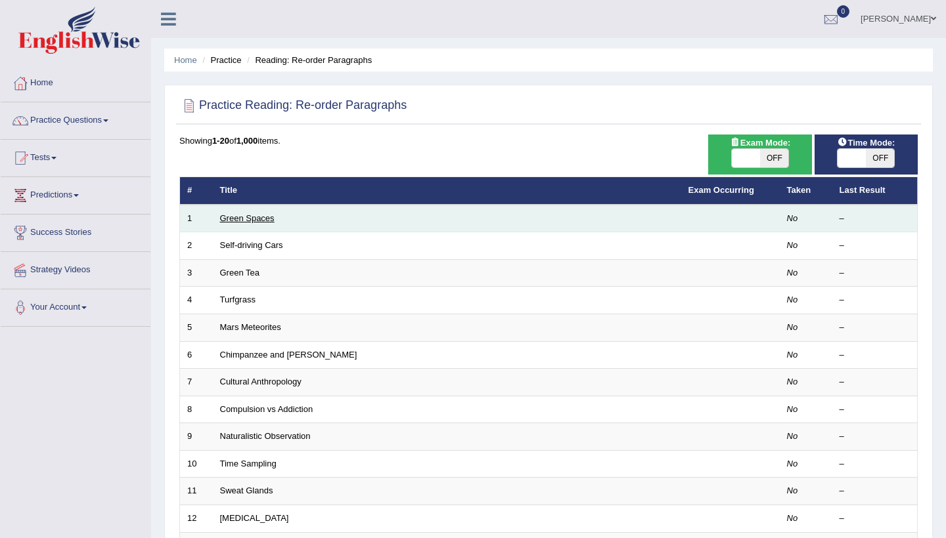
click at [254, 214] on link "Green Spaces" at bounding box center [247, 218] width 55 height 10
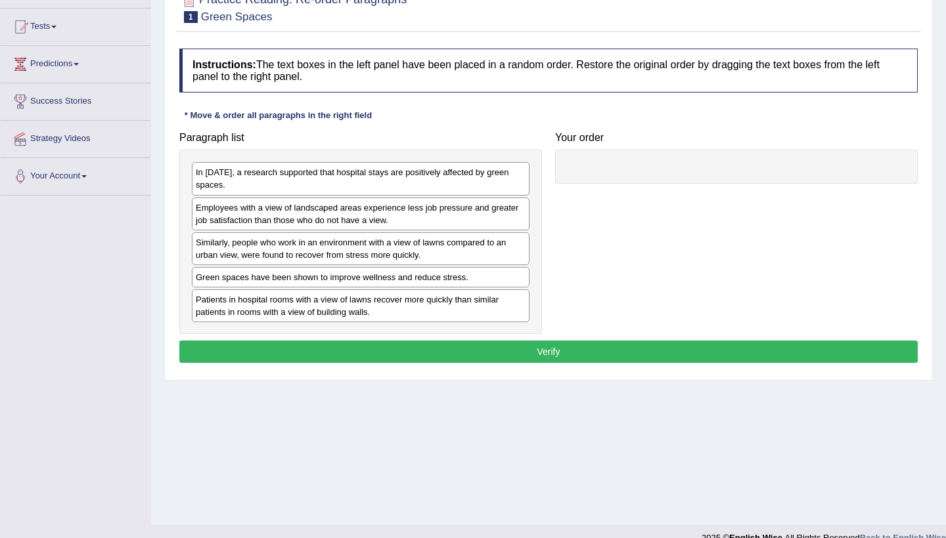
scroll to position [104, 0]
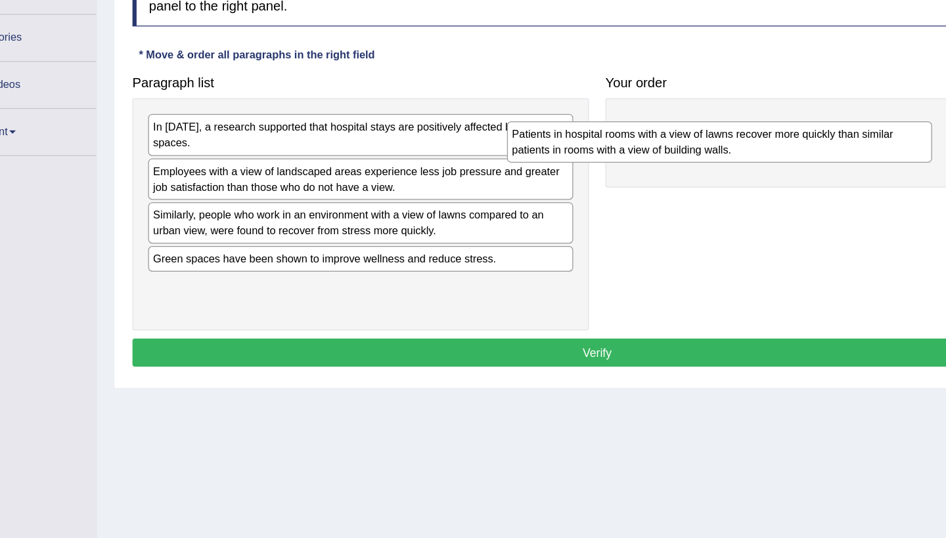
drag, startPoint x: 225, startPoint y: 238, endPoint x: 565, endPoint y: 87, distance: 373.1
click at [565, 196] on div "Patients in hospital rooms with a view of lawns recover more quickly than simil…" at bounding box center [646, 212] width 338 height 33
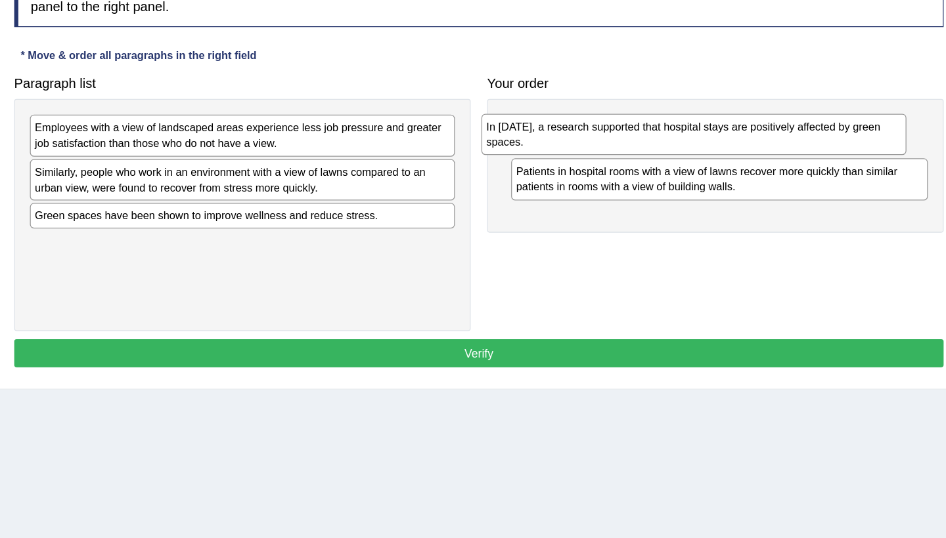
drag, startPoint x: 144, startPoint y: 107, endPoint x: 514, endPoint y: 100, distance: 369.1
click at [550, 189] on div "In [DATE], a research supported that hospital stays are positively affected by …" at bounding box center [719, 205] width 338 height 33
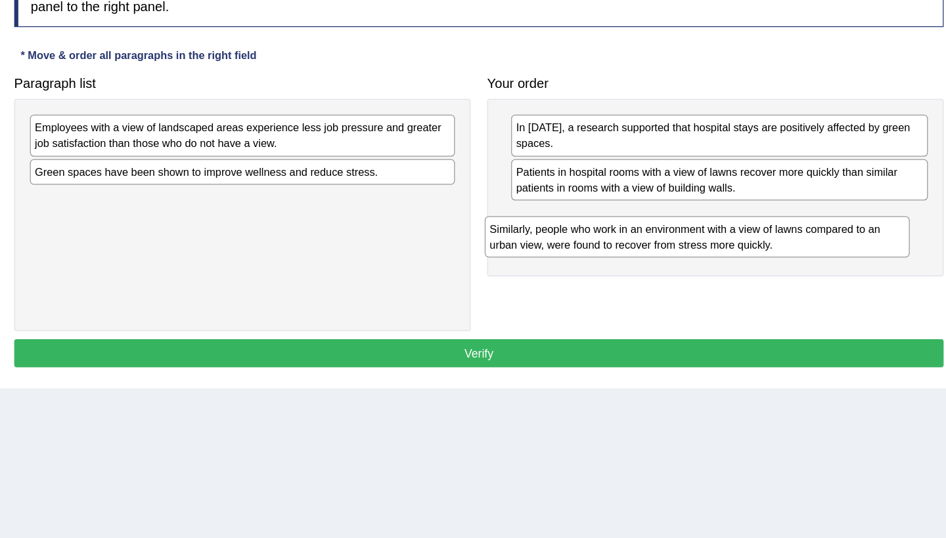
drag, startPoint x: 180, startPoint y: 142, endPoint x: 541, endPoint y: 185, distance: 363.7
click at [553, 271] on div "Similarly, people who work in an environment with a view of lawns compared to a…" at bounding box center [722, 287] width 338 height 33
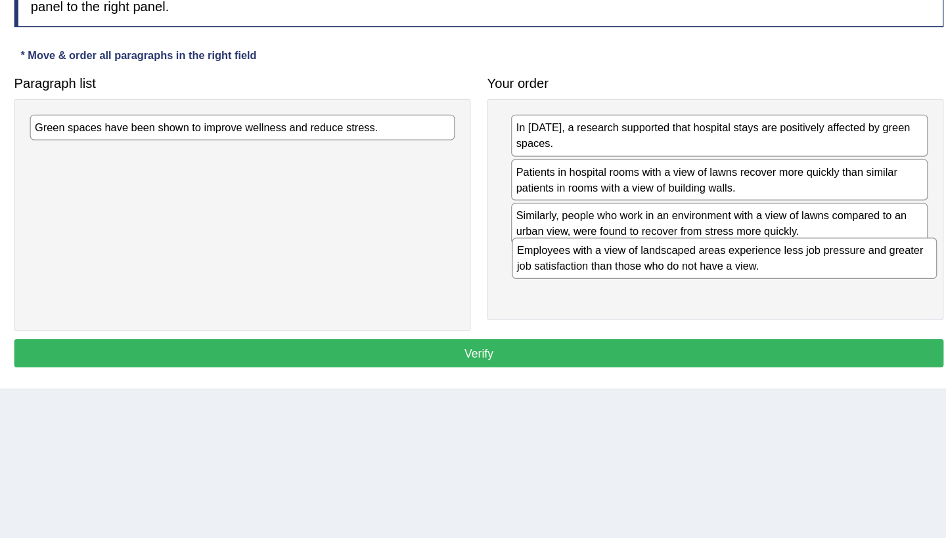
drag, startPoint x: 121, startPoint y: 106, endPoint x: 504, endPoint y: 204, distance: 395.2
click at [575, 288] on div "Employees with a view of landscaped areas experience less job pressure and grea…" at bounding box center [744, 304] width 338 height 33
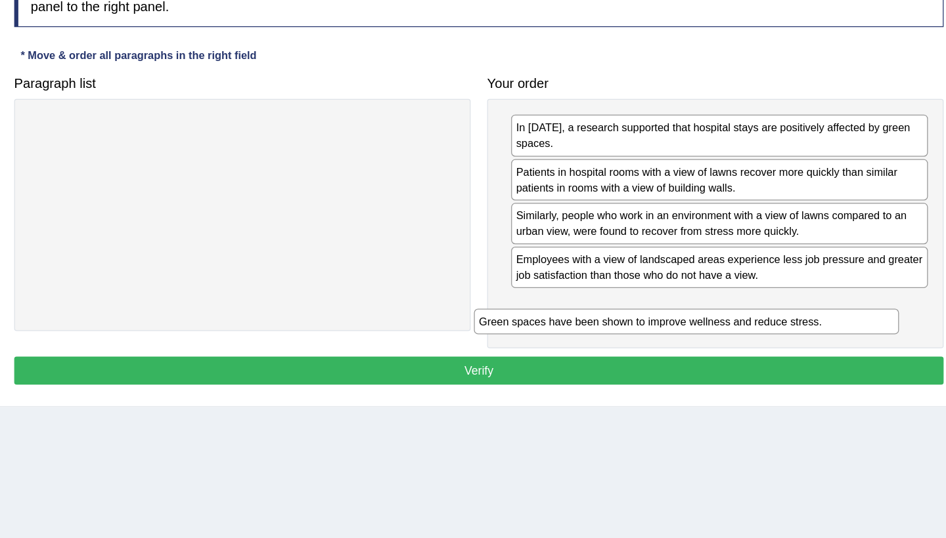
drag, startPoint x: 205, startPoint y: 100, endPoint x: 575, endPoint y: 254, distance: 400.6
click at [575, 344] on div "Green spaces have been shown to improve wellness and reduce stress." at bounding box center [713, 354] width 338 height 20
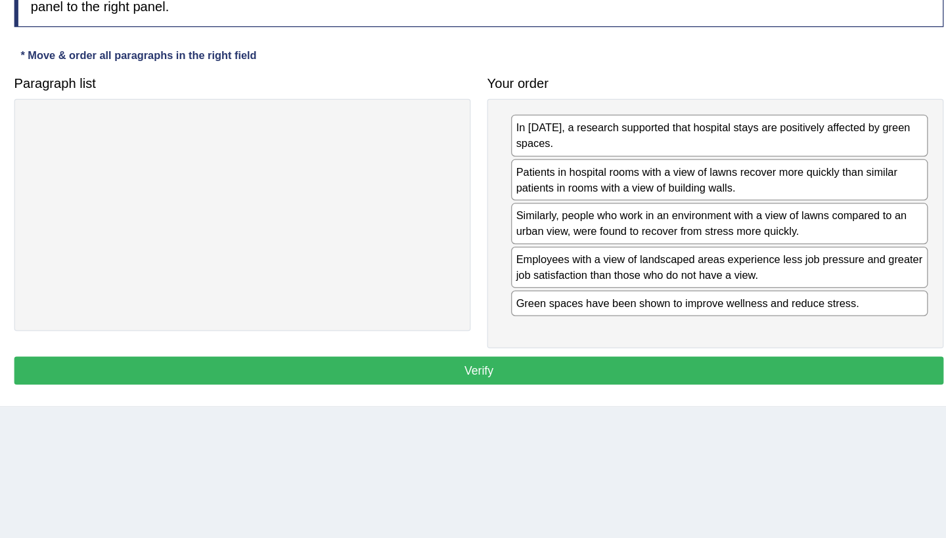
click at [485, 382] on button "Verify" at bounding box center [548, 393] width 738 height 22
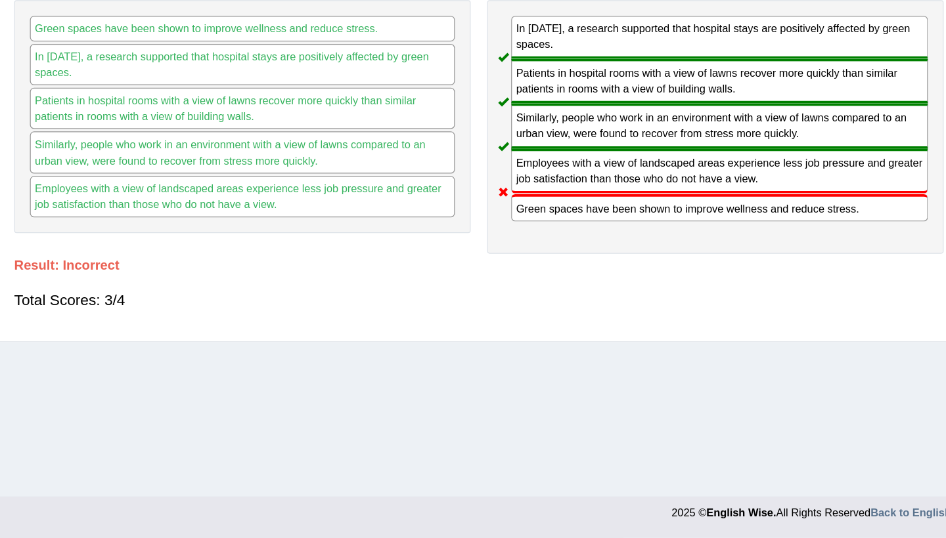
scroll to position [151, 0]
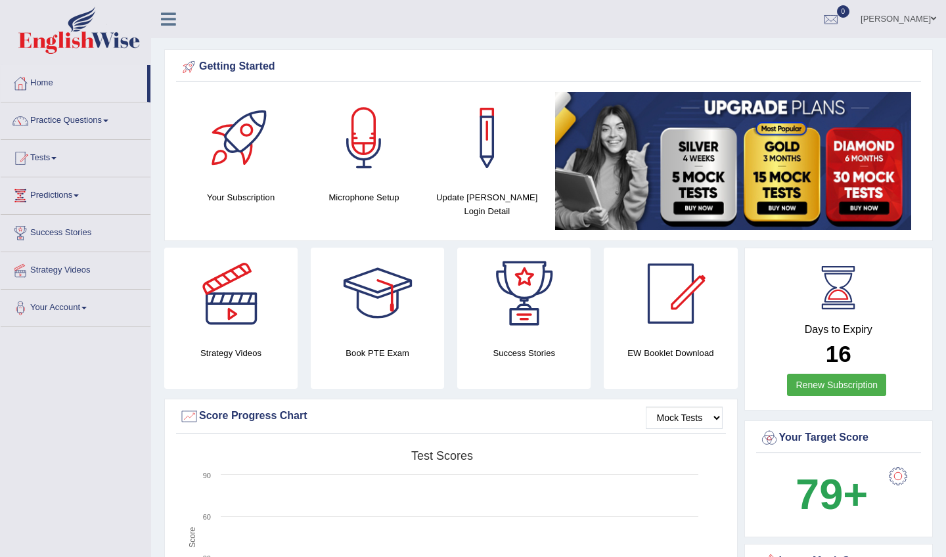
scroll to position [1, 0]
